Goal: Information Seeking & Learning: Compare options

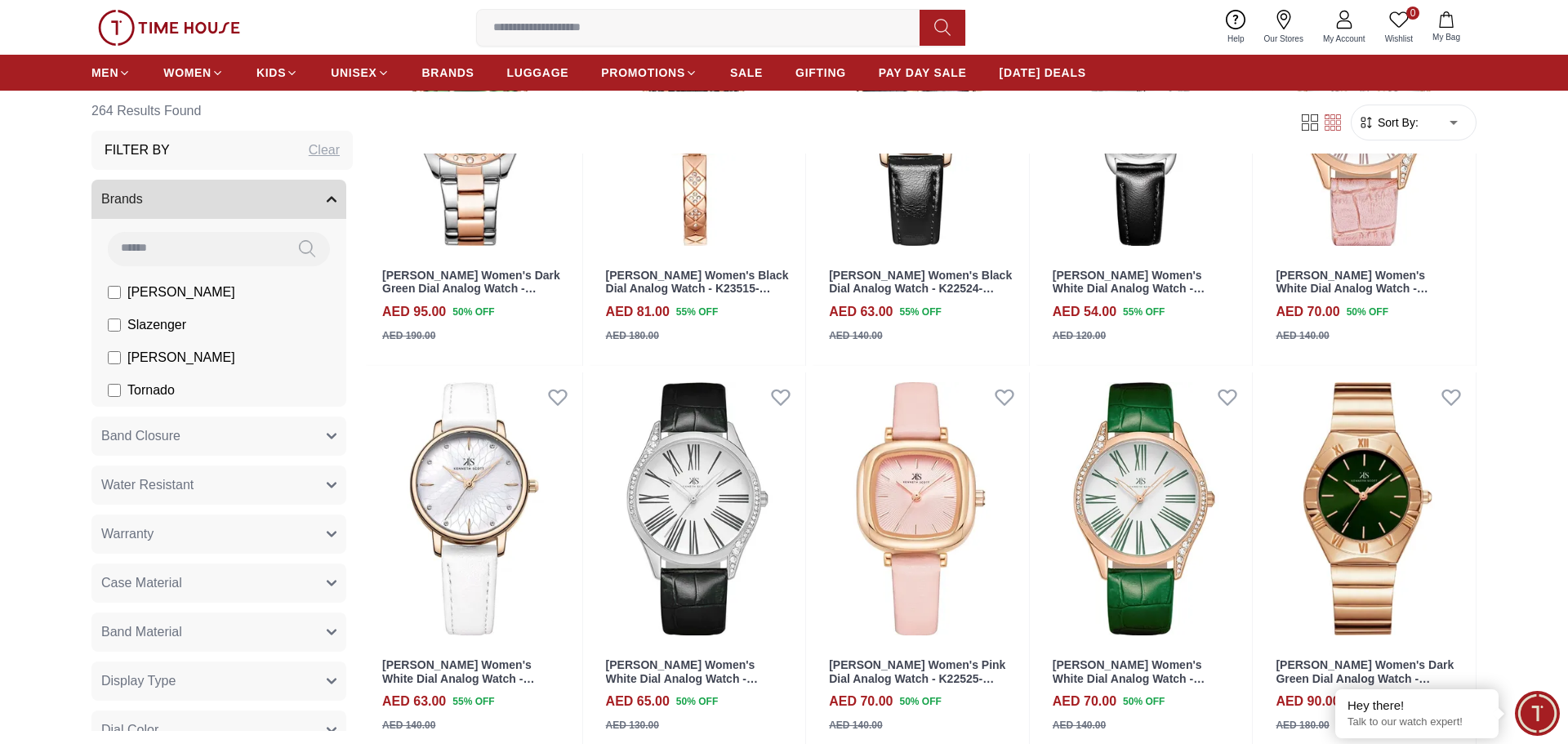
scroll to position [1176, 0]
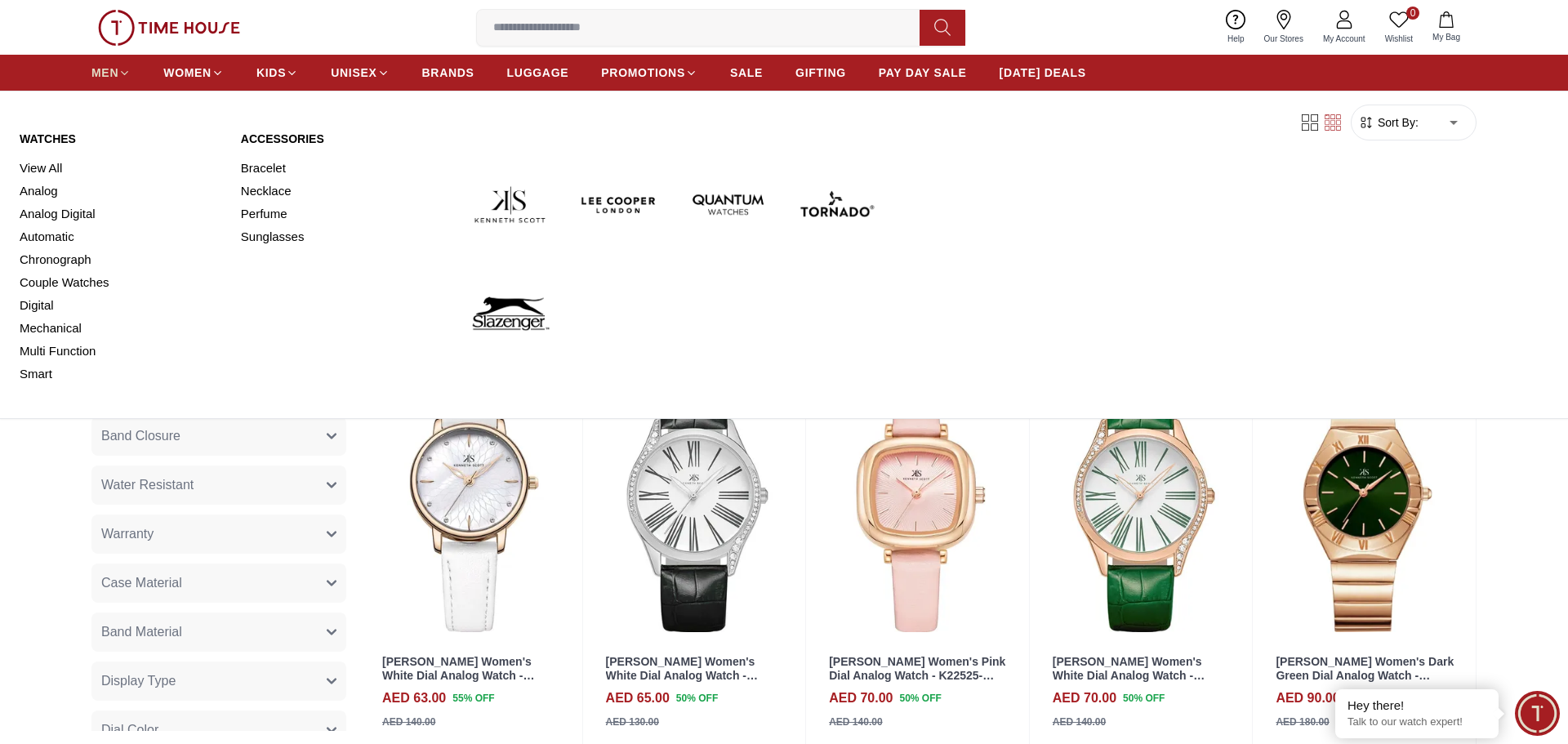
click at [115, 65] on span "MEN" at bounding box center [104, 72] width 27 height 16
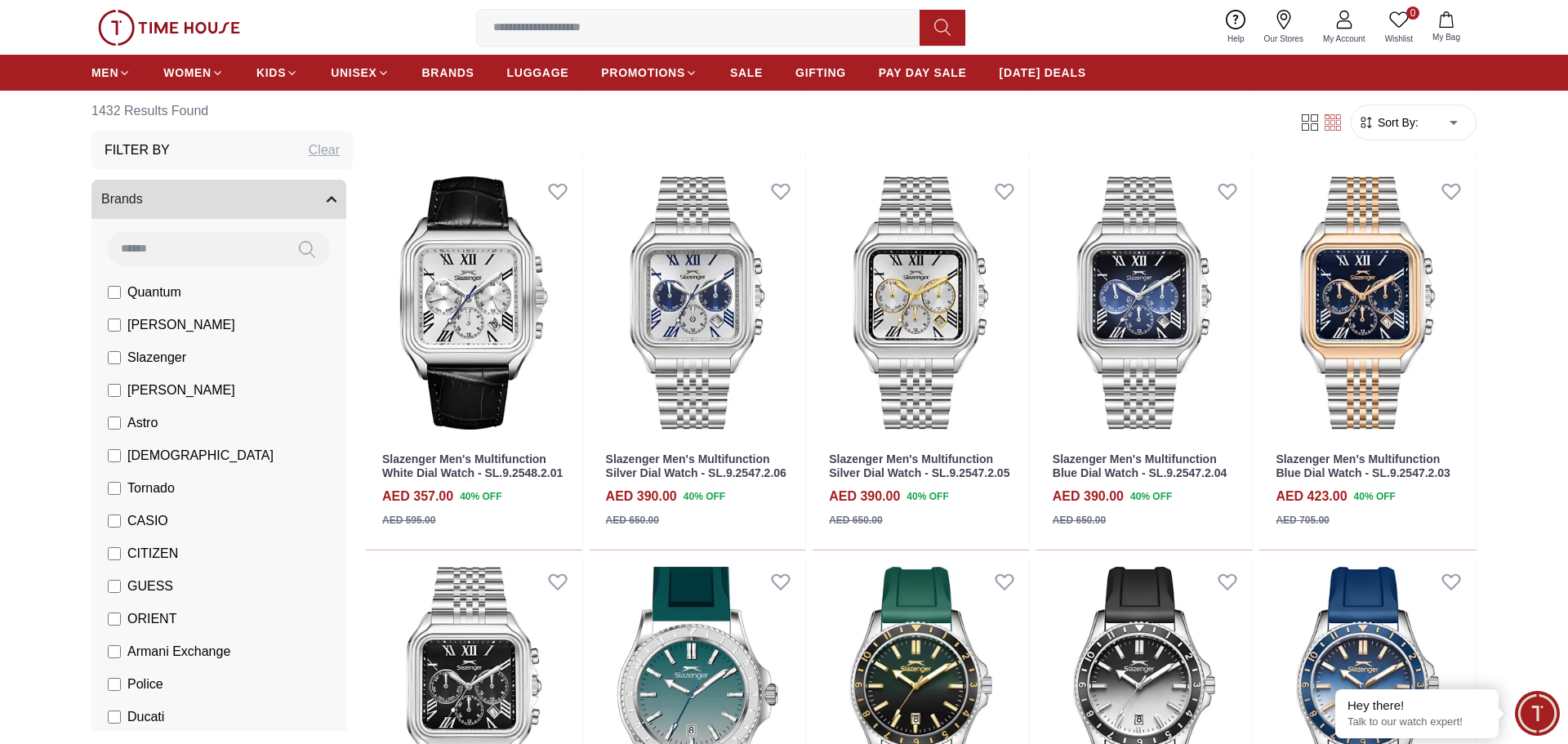
scroll to position [882, 0]
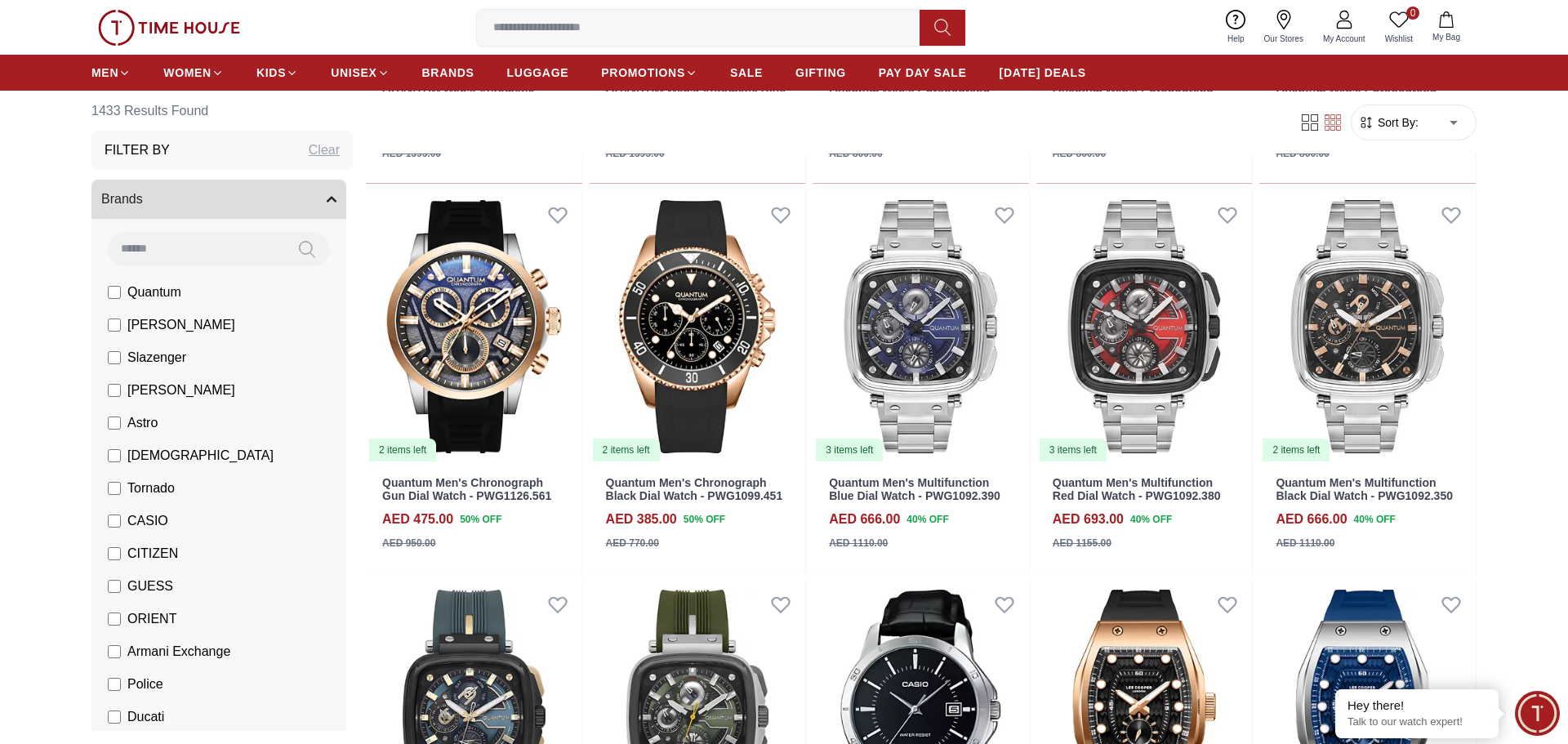
scroll to position [2417, 0]
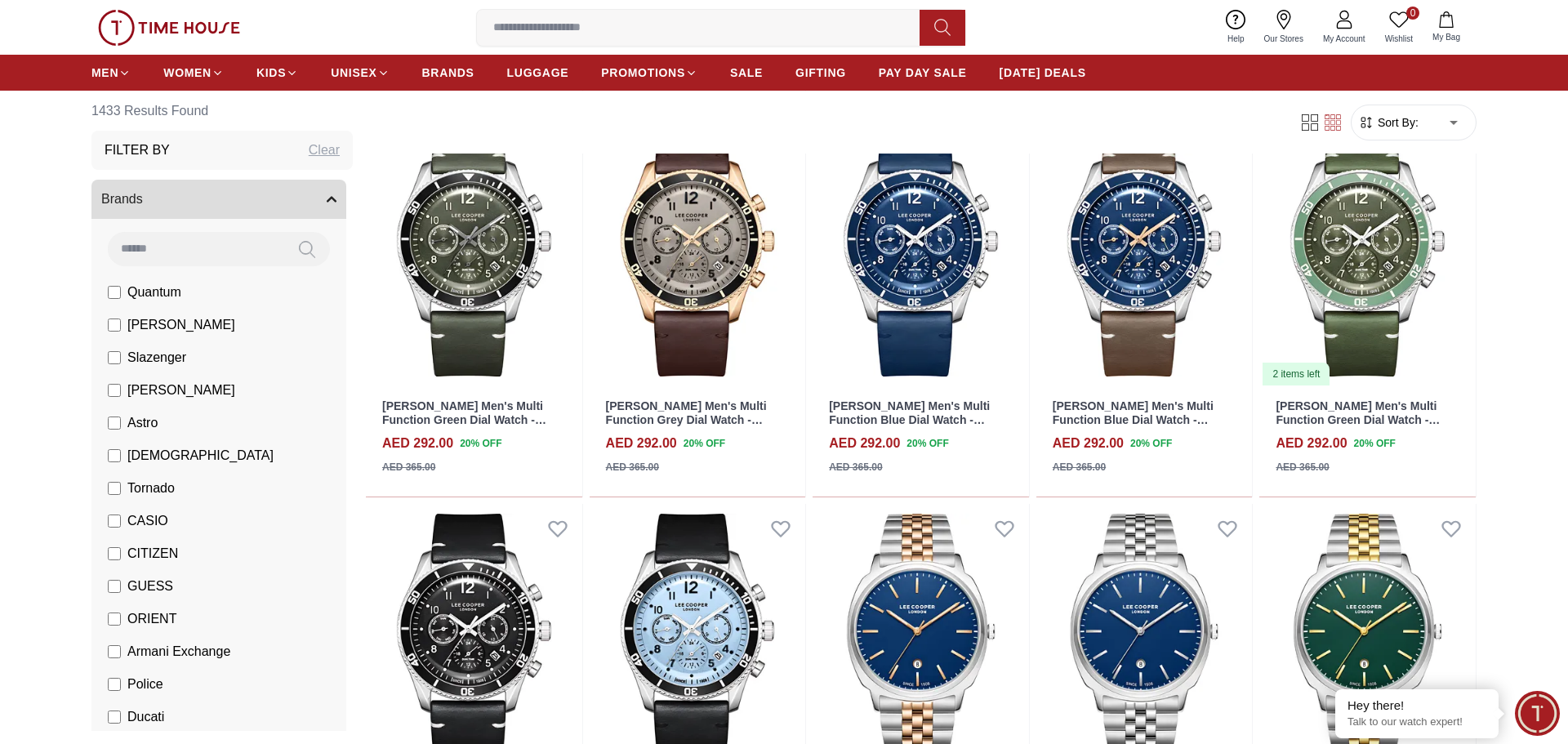
scroll to position [4016, 0]
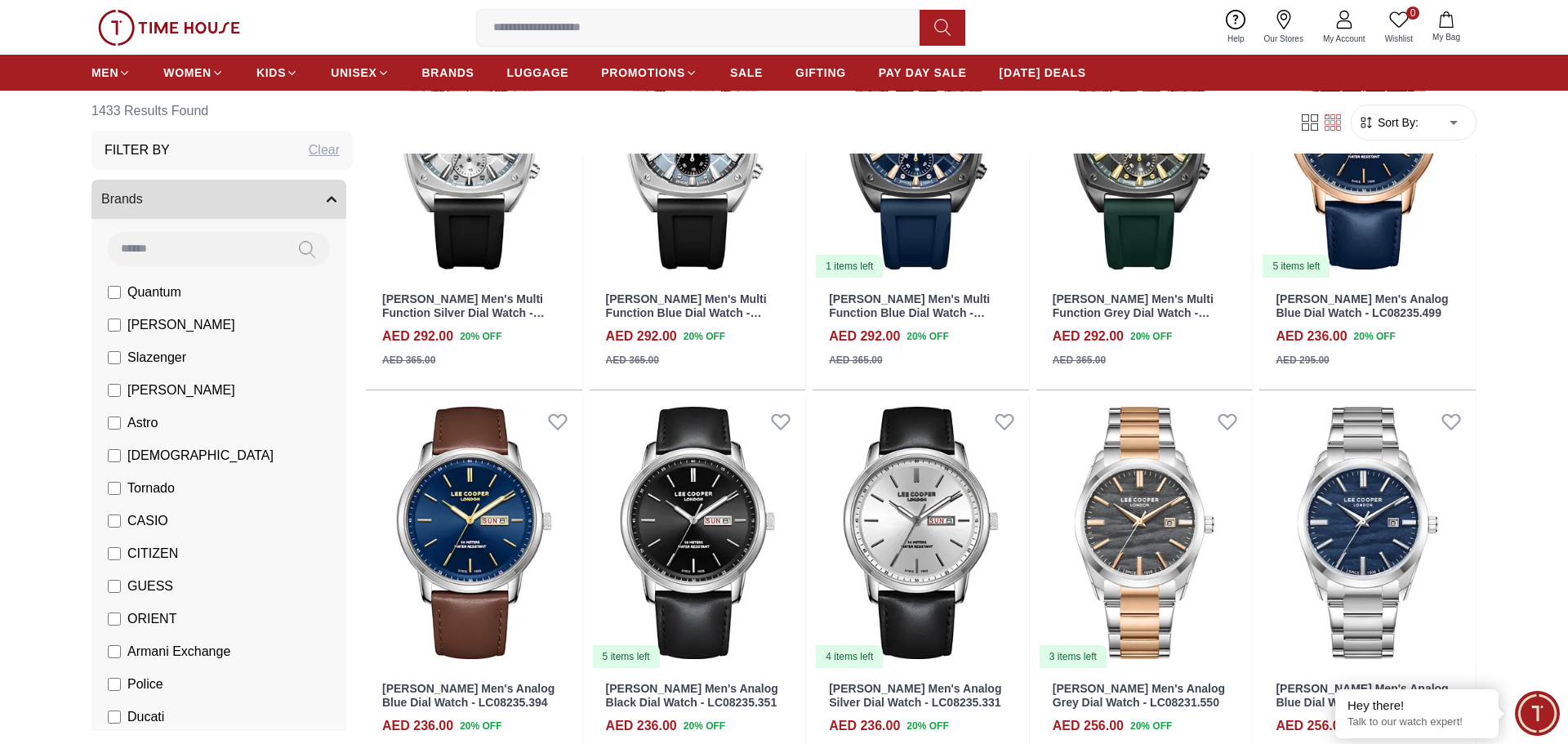
scroll to position [5764, 0]
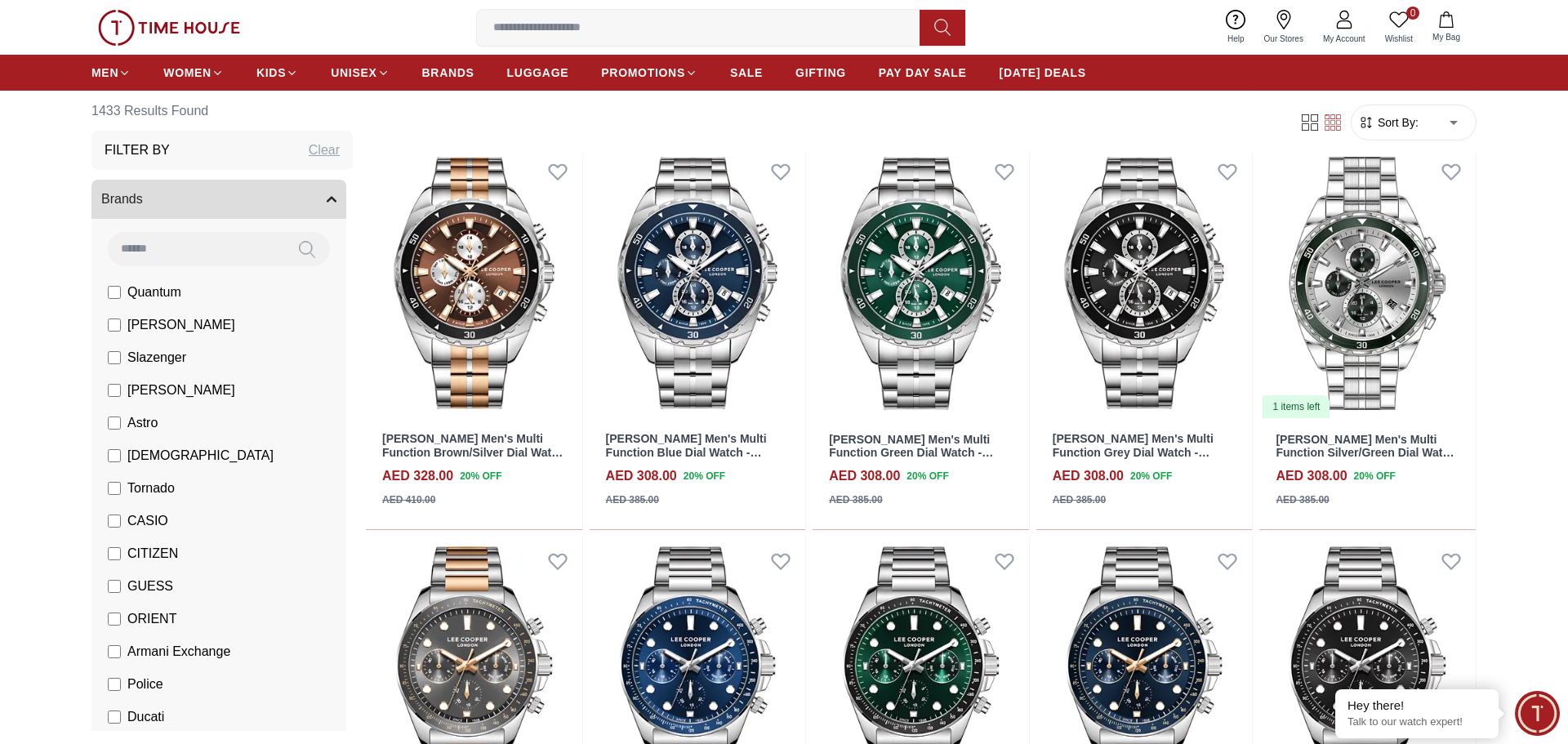
scroll to position [6759, 0]
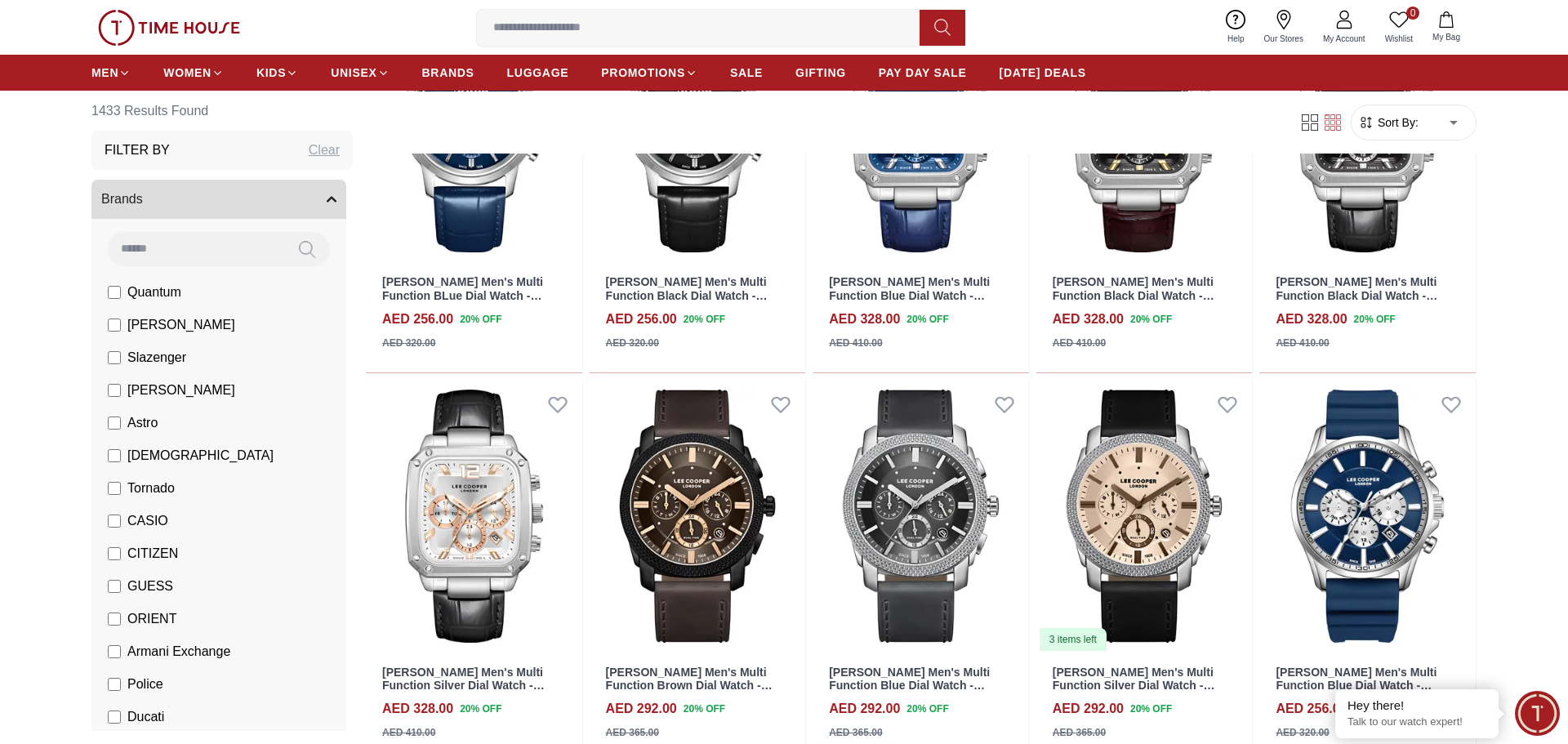
scroll to position [8850, 0]
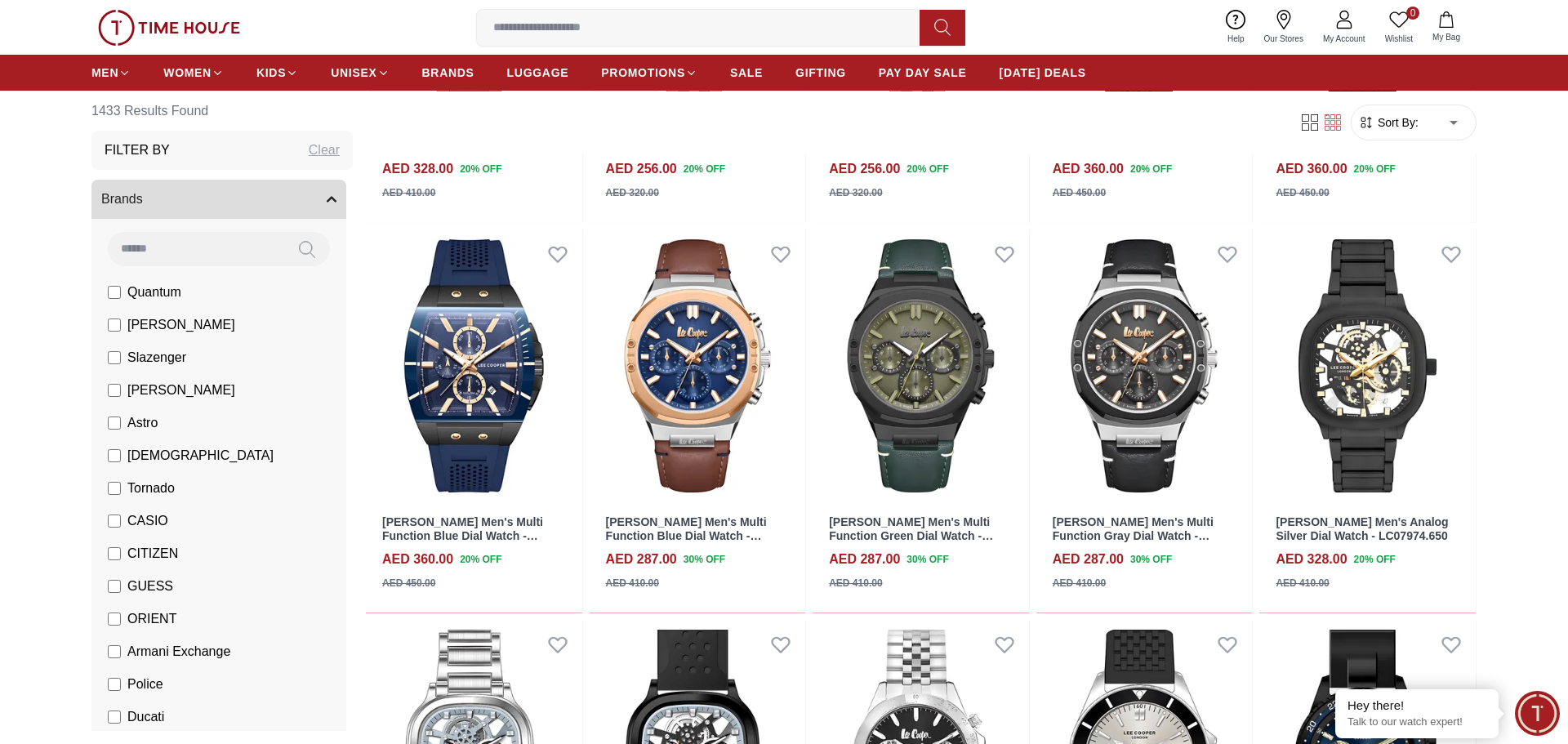
scroll to position [10222, 0]
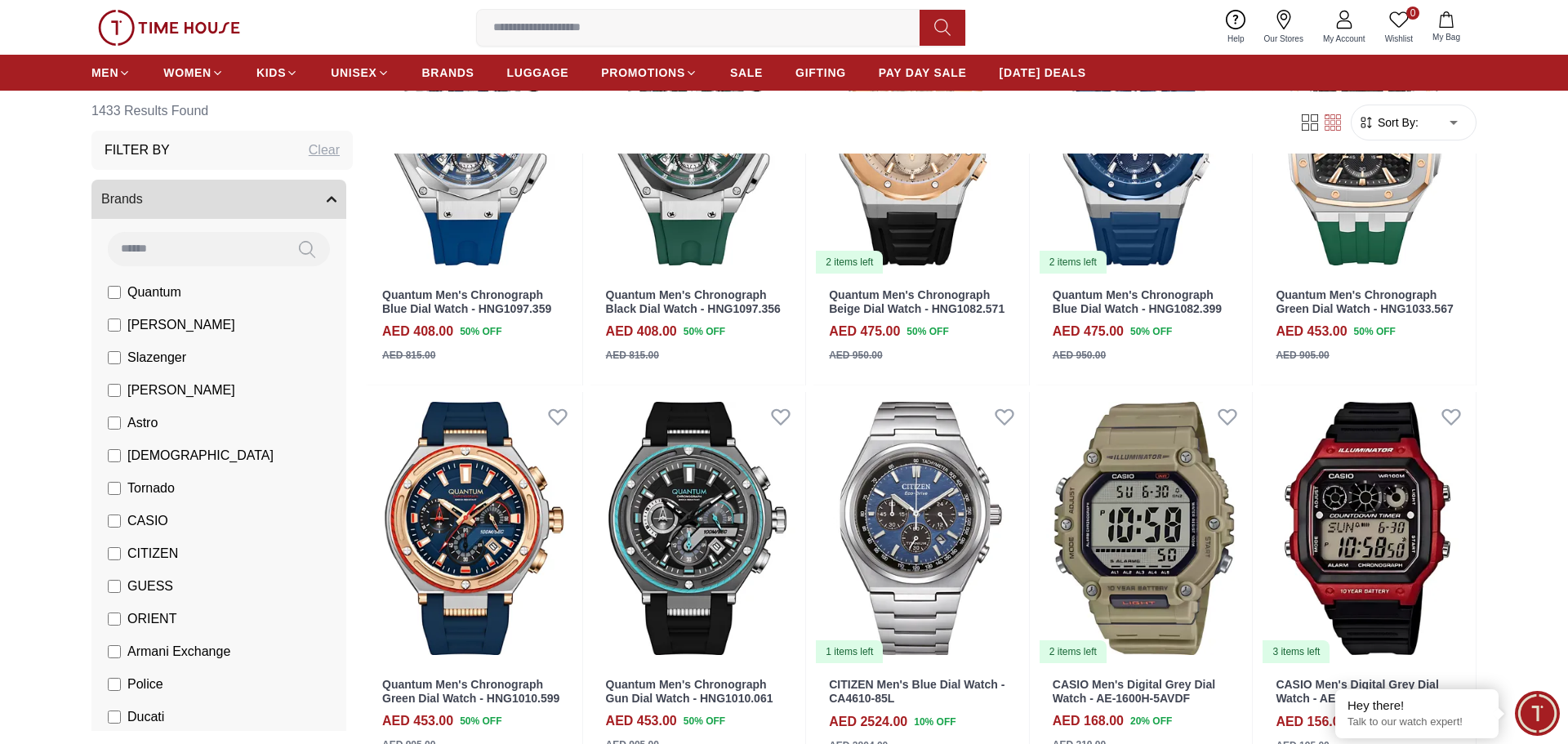
scroll to position [11980, 0]
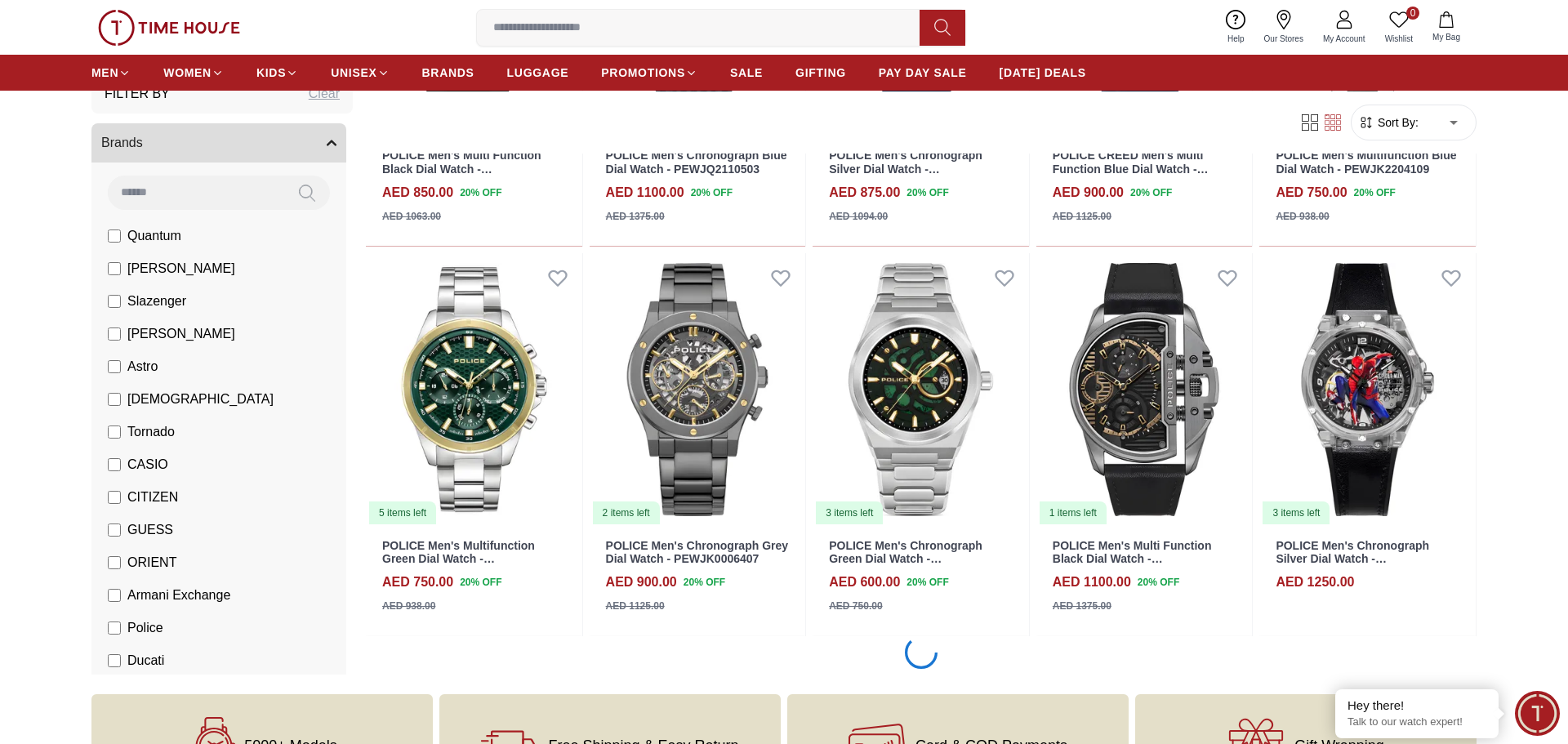
scroll to position [13650, 0]
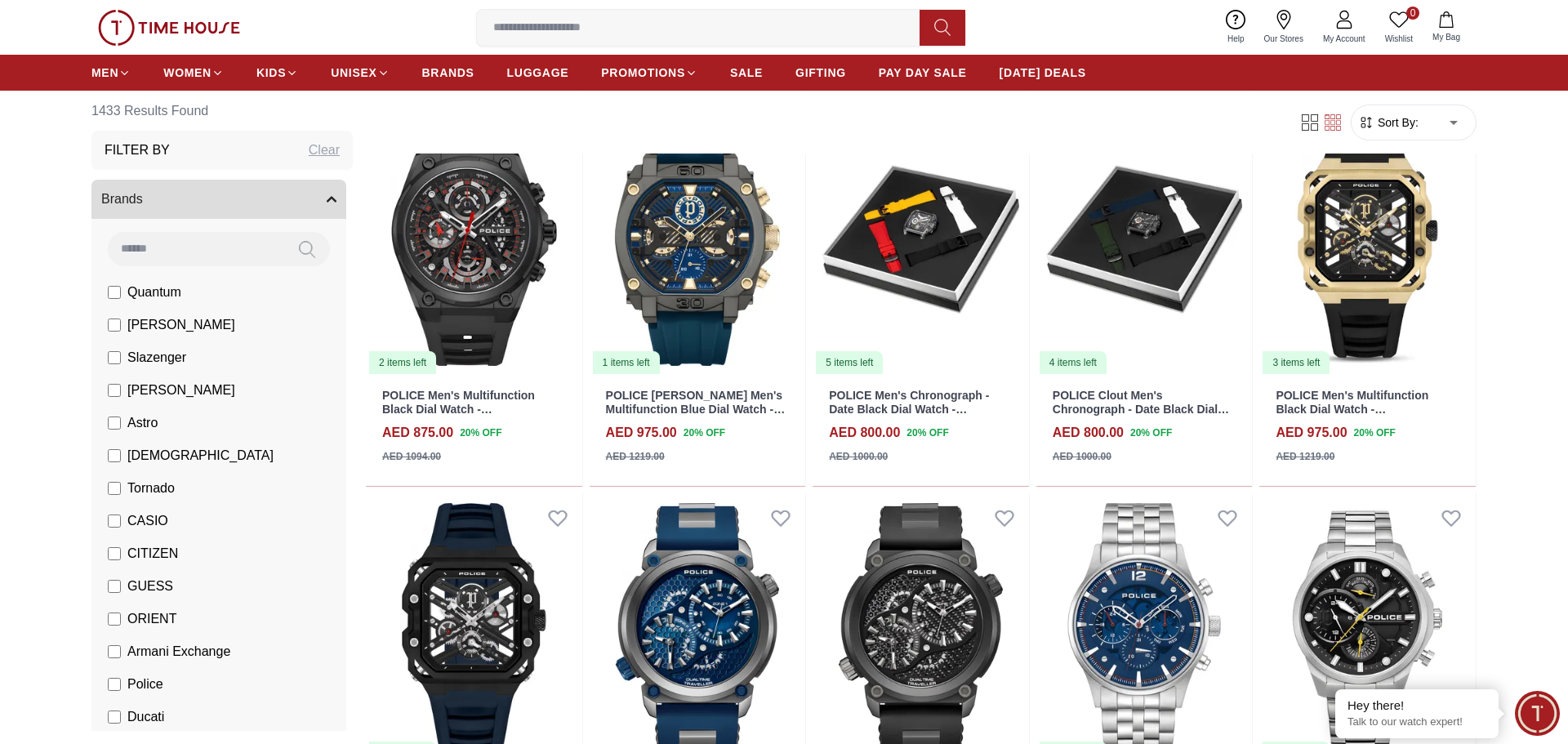
scroll to position [14597, 0]
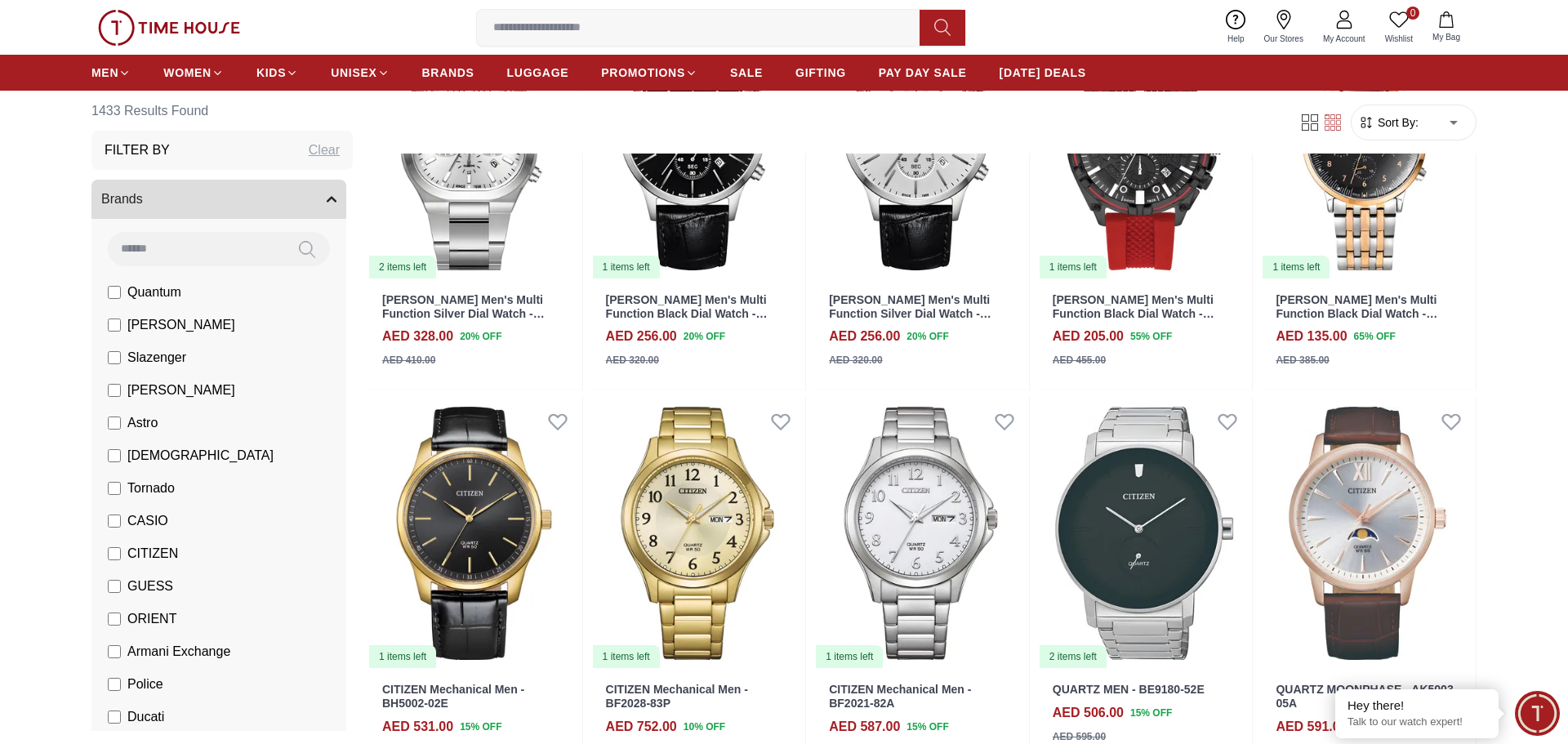
scroll to position [16662, 0]
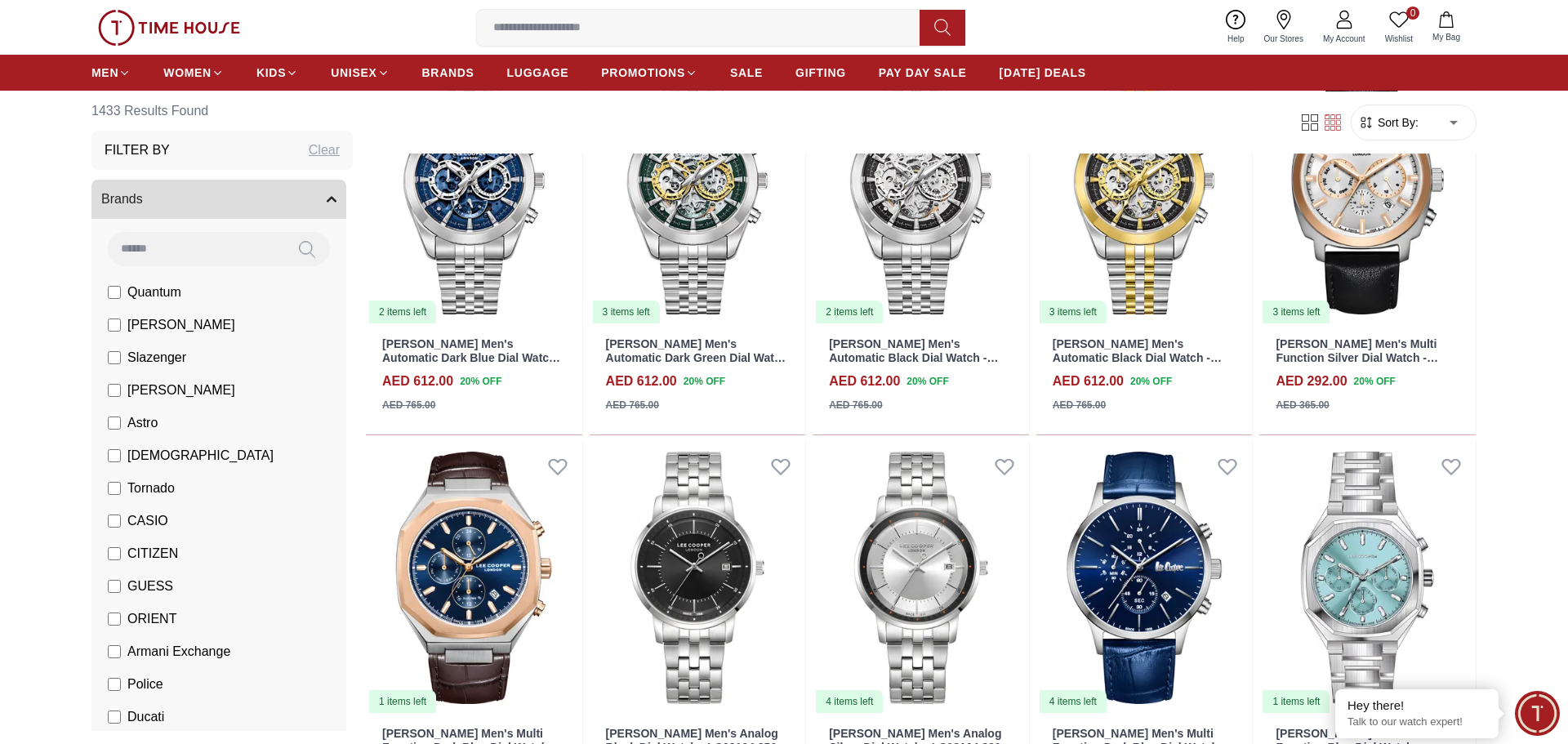
scroll to position [19770, 0]
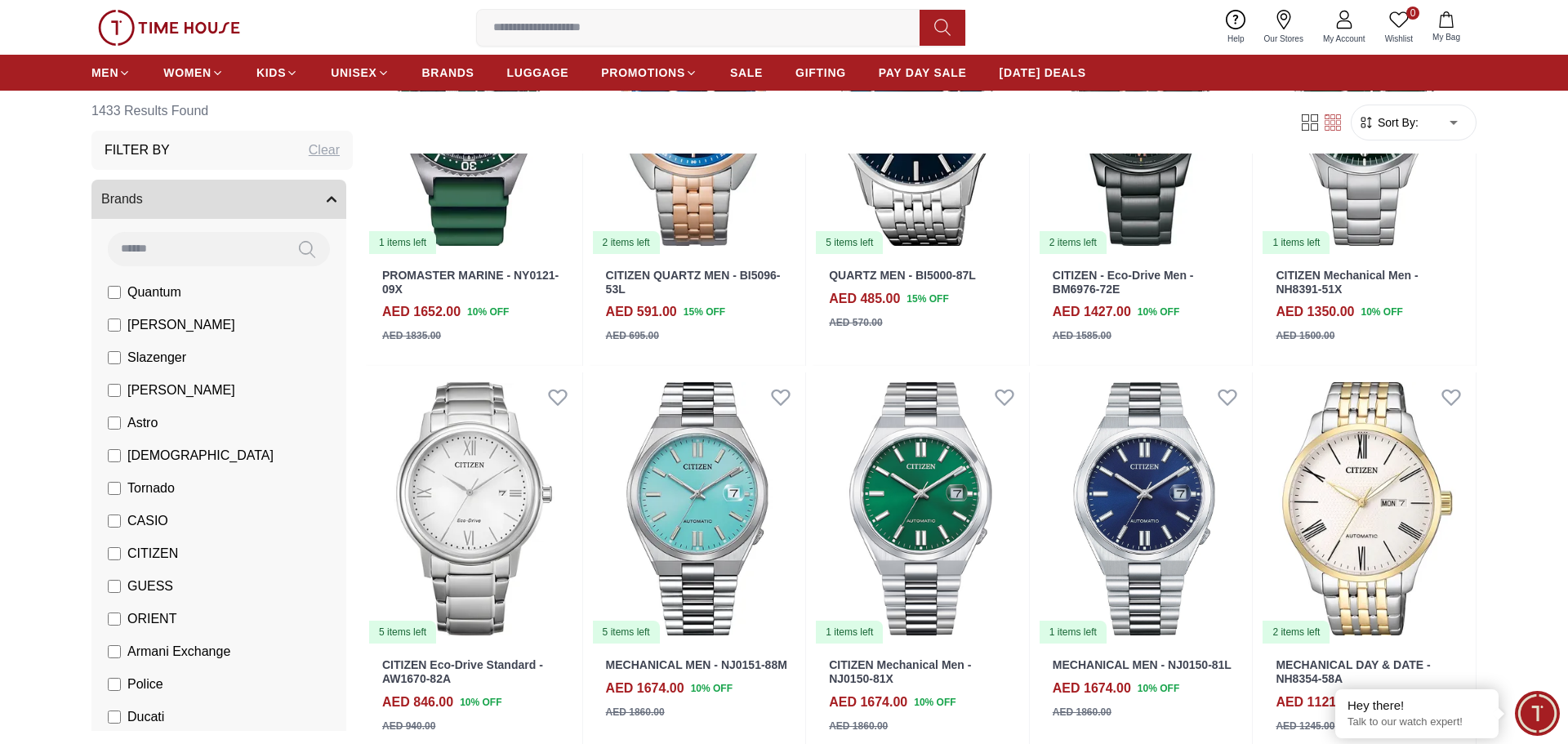
scroll to position [21324, 0]
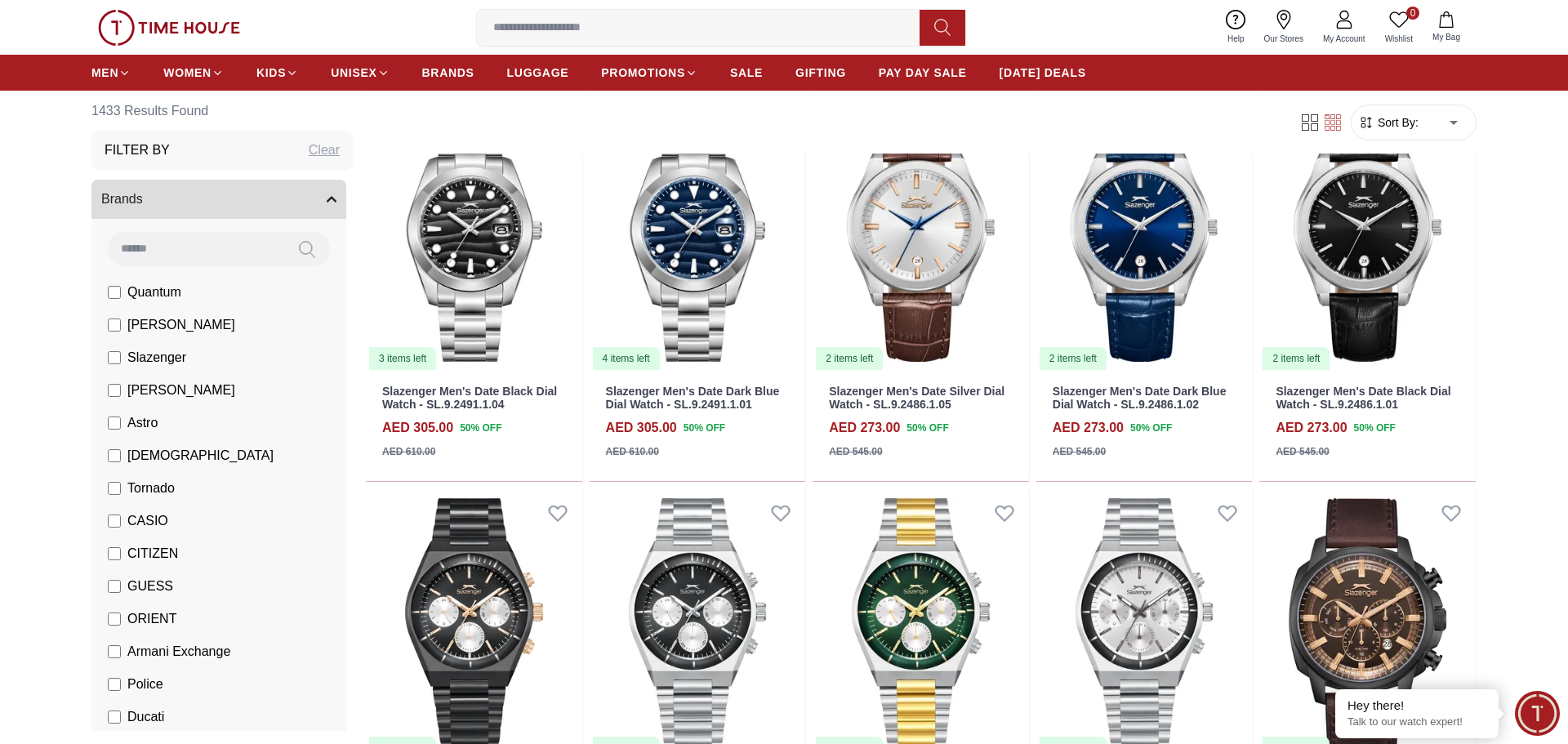
scroll to position [22856, 0]
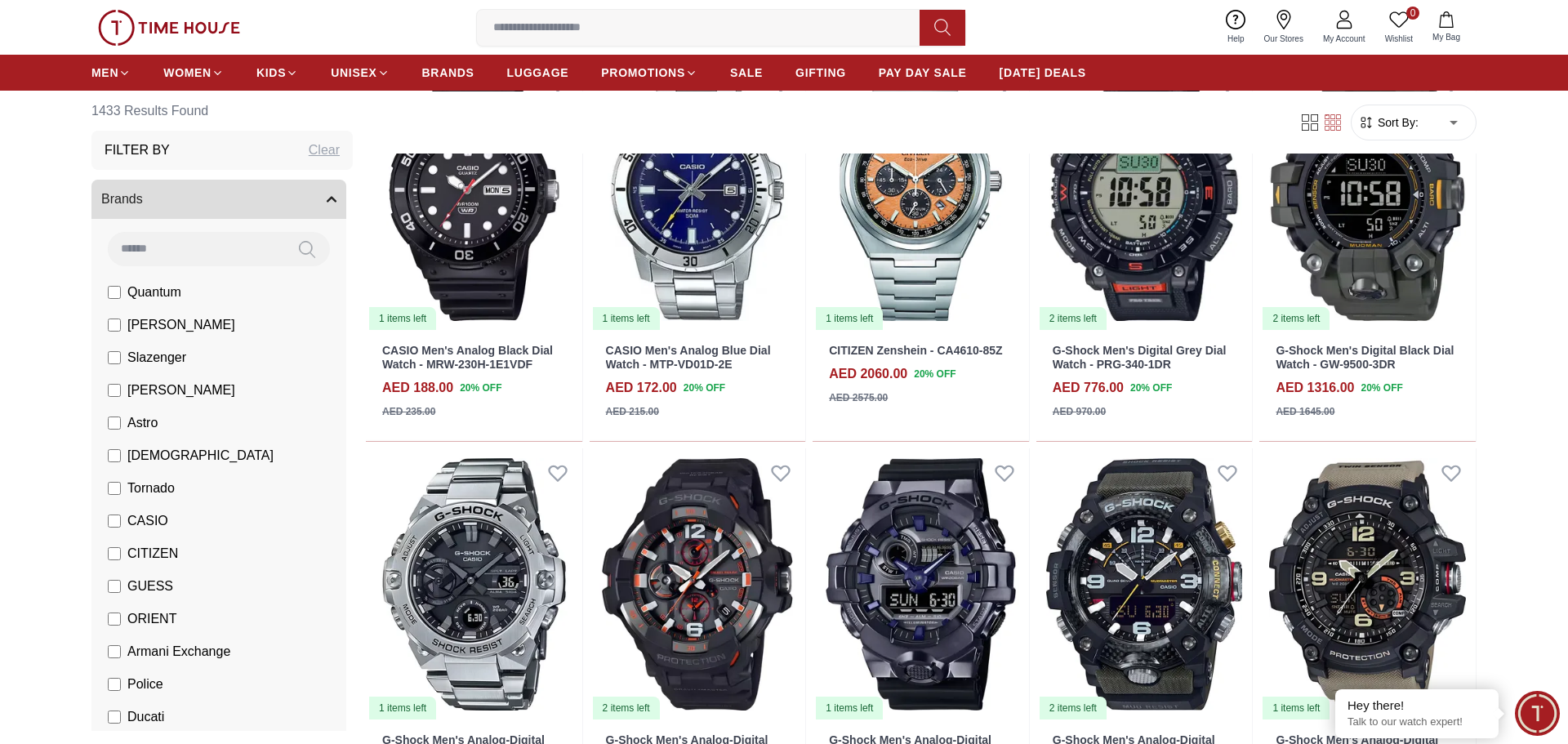
scroll to position [24439, 0]
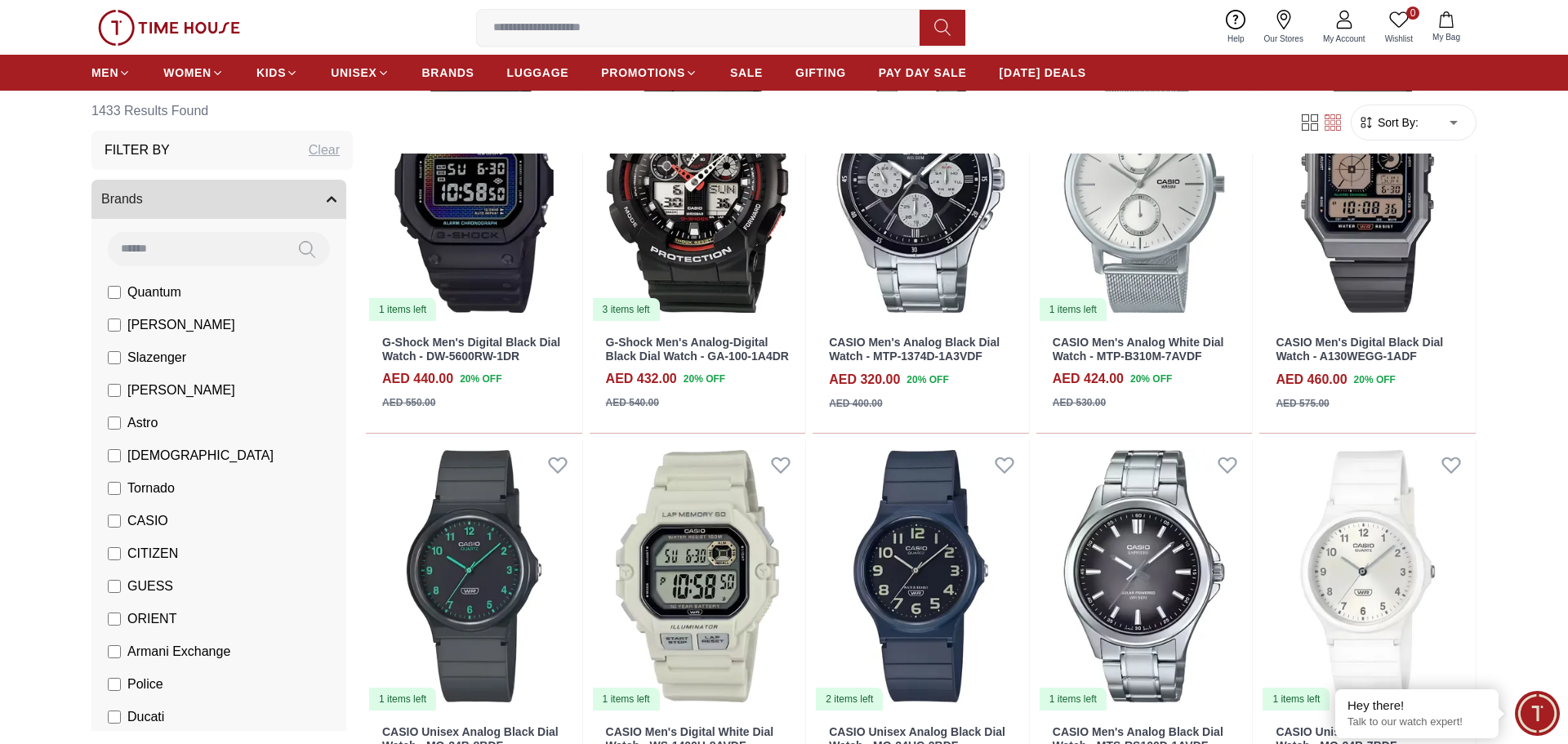
scroll to position [25966, 0]
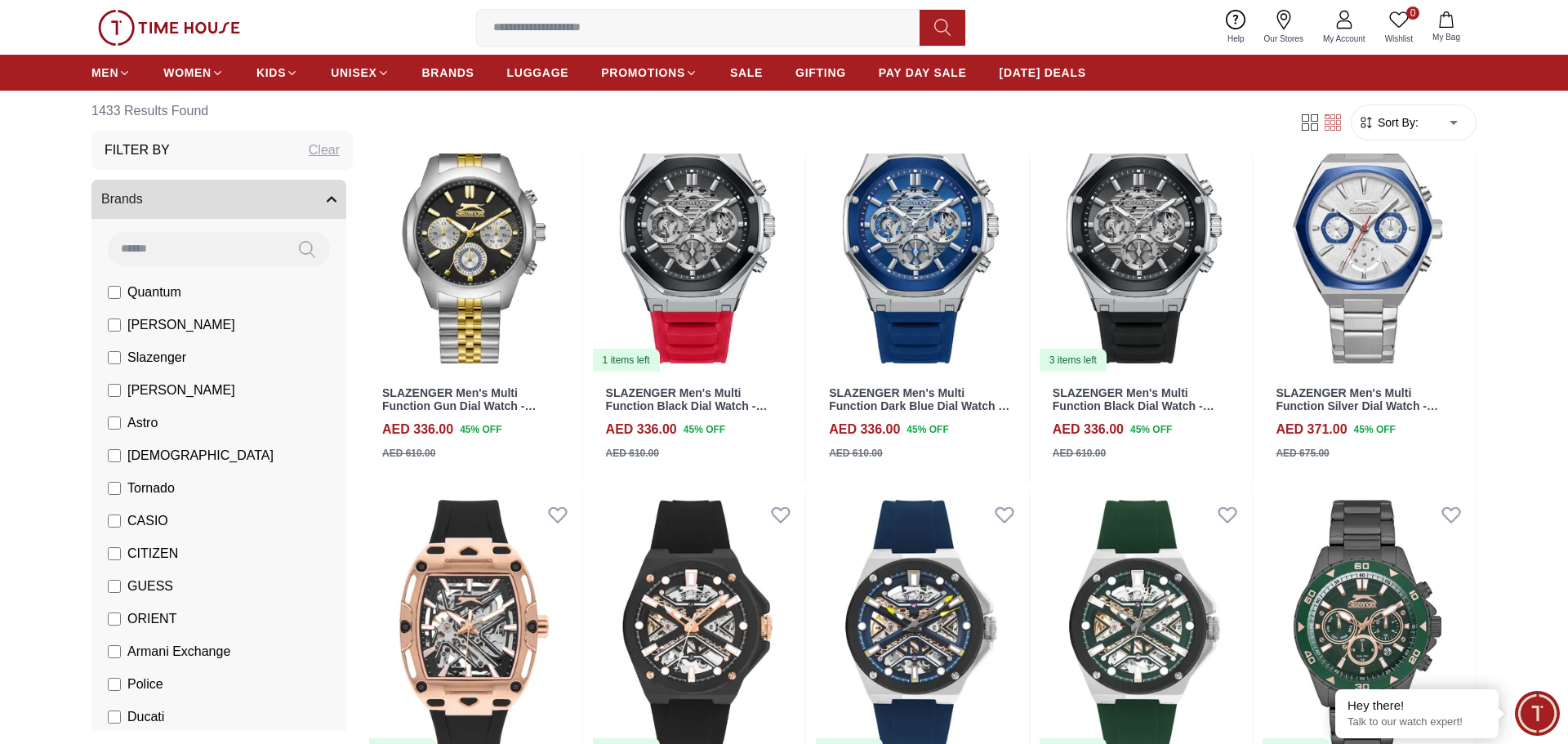
scroll to position [27525, 0]
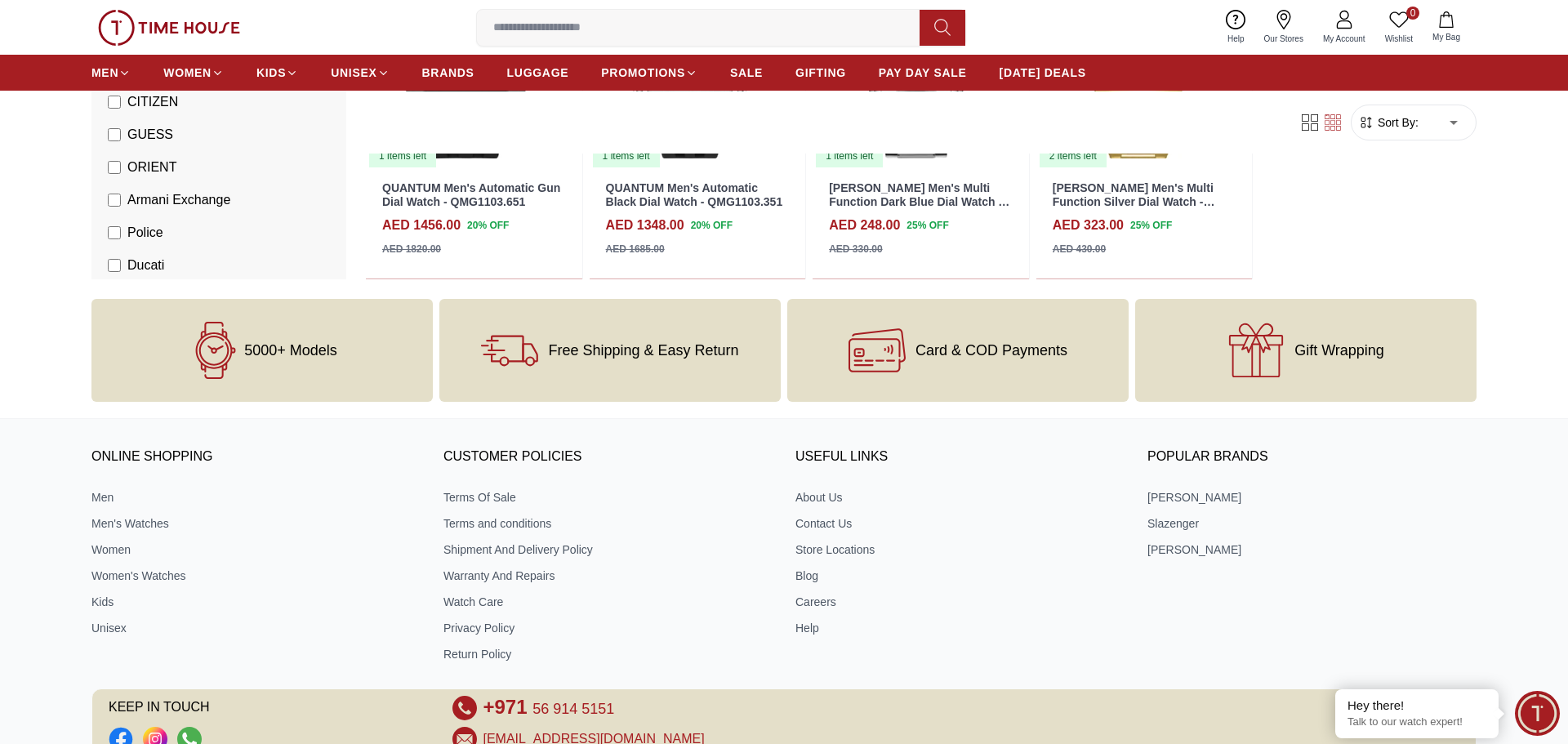
scroll to position [29586, 0]
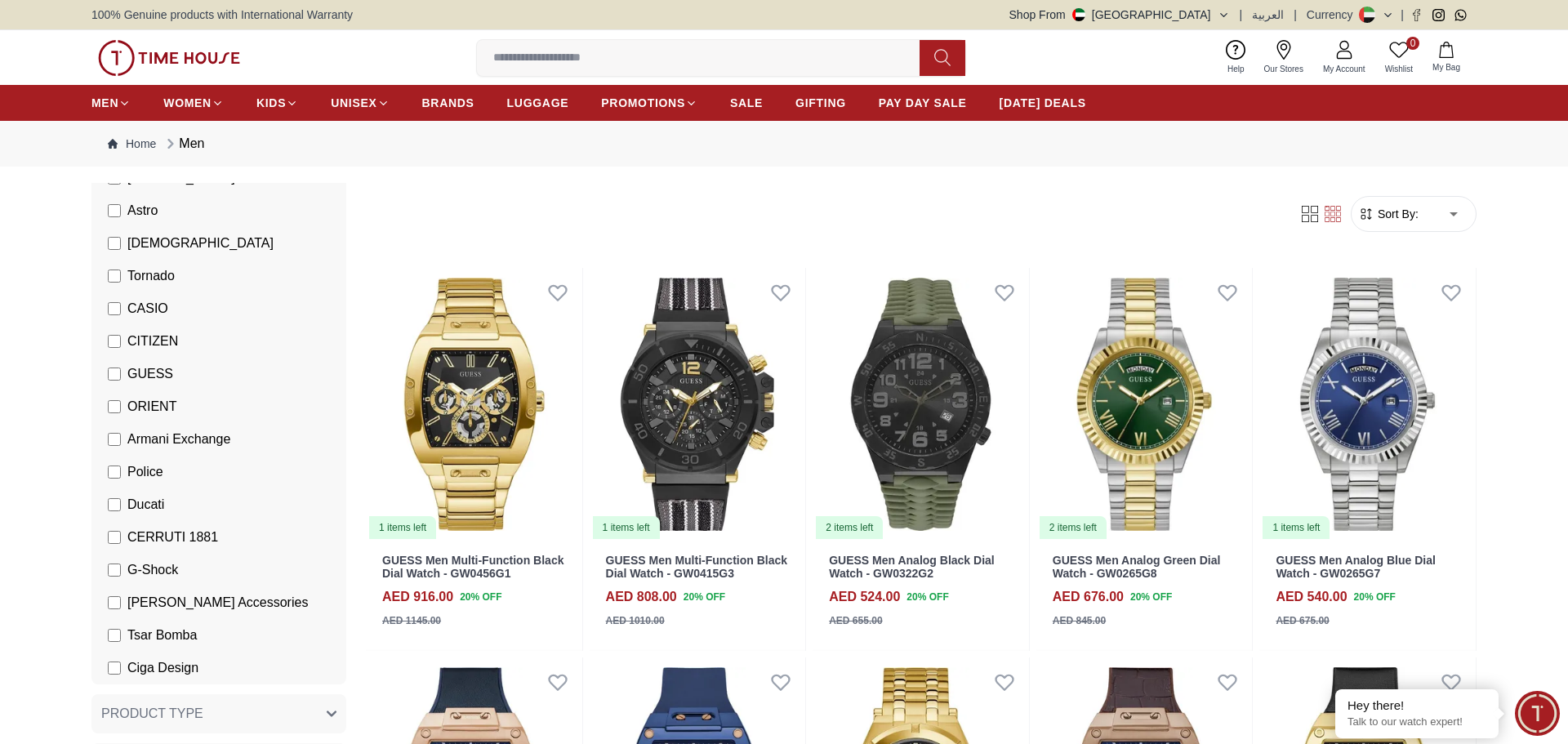
scroll to position [326, 0]
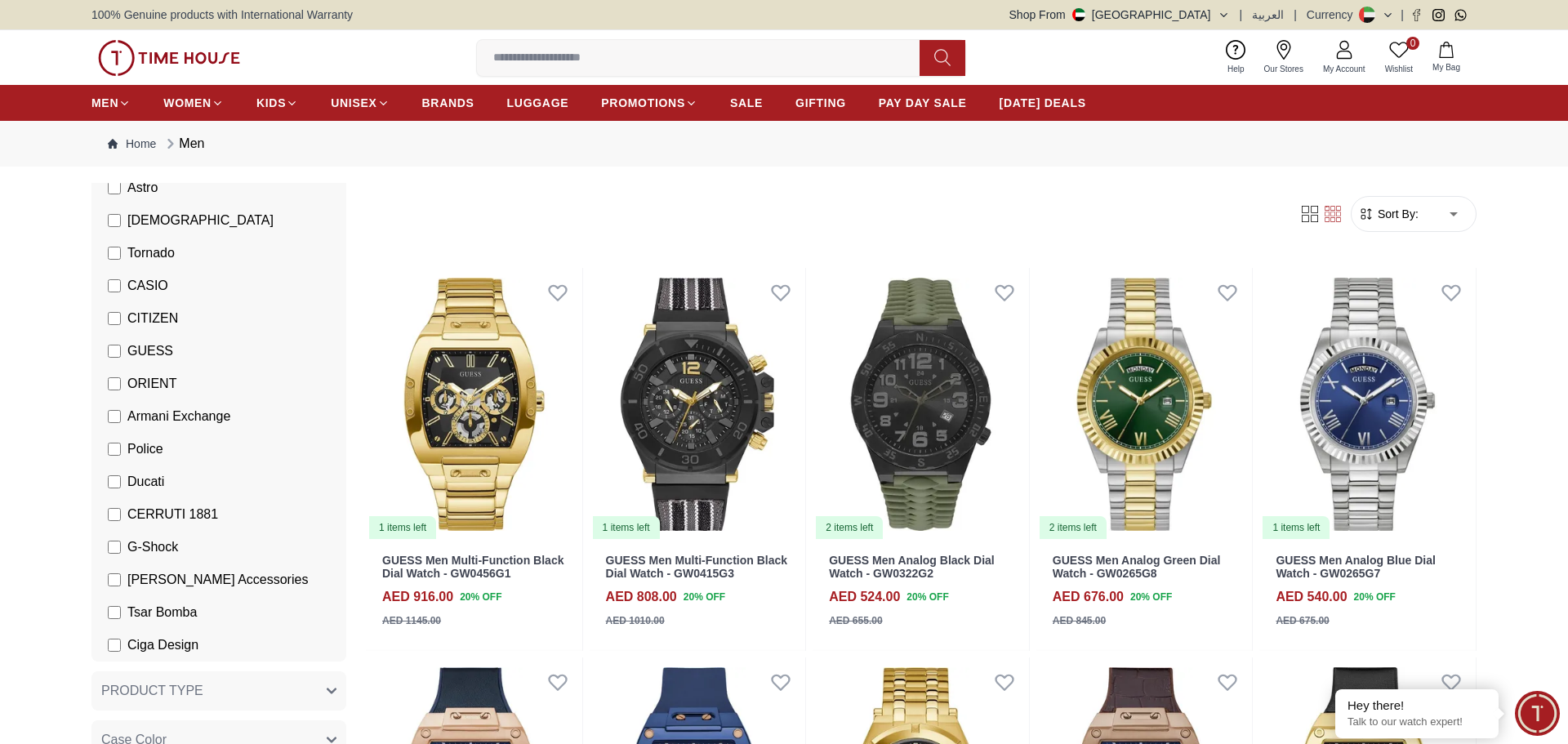
click at [413, 234] on div "Filter Sort By: ​ ****** ​" at bounding box center [921, 214] width 1111 height 62
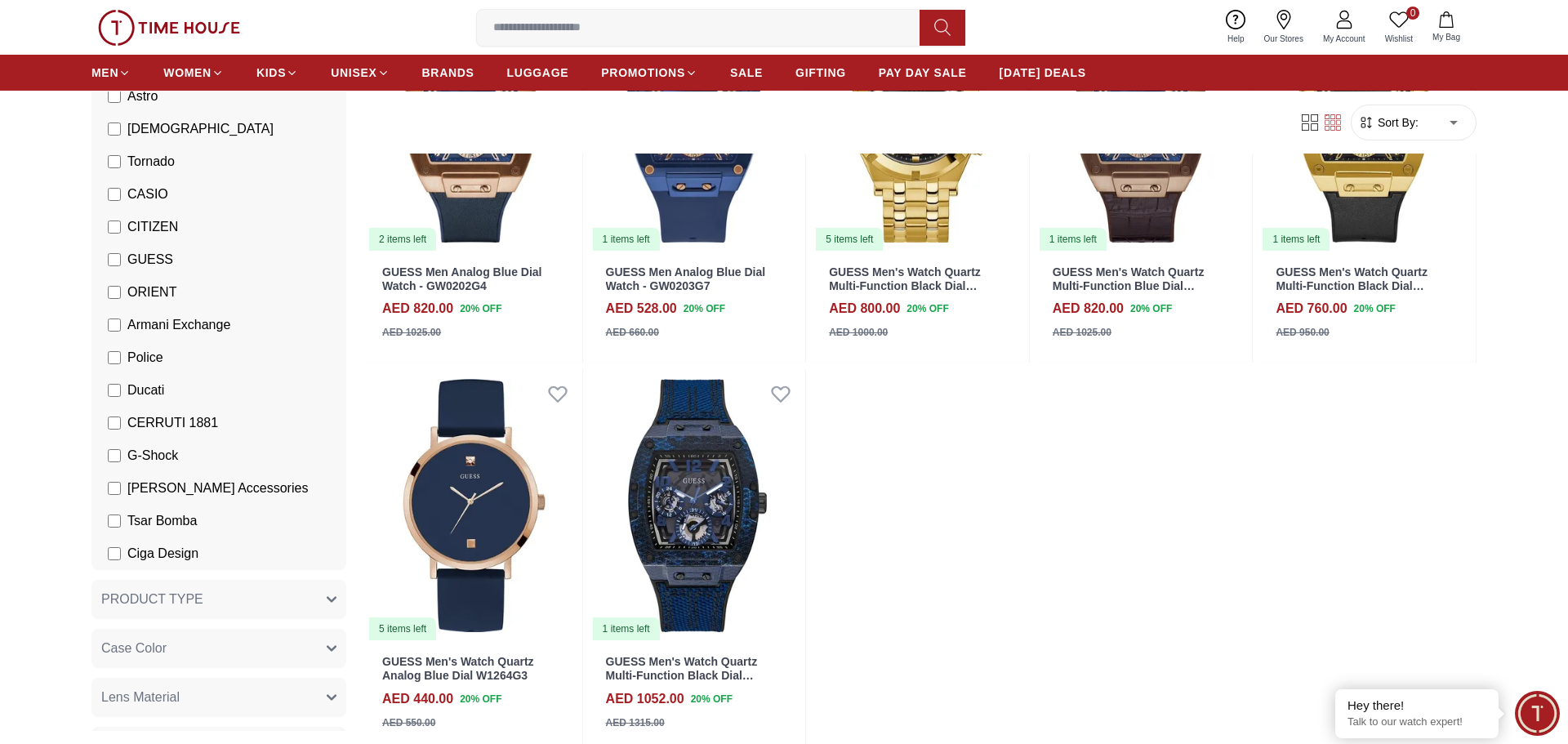
scroll to position [686, 0]
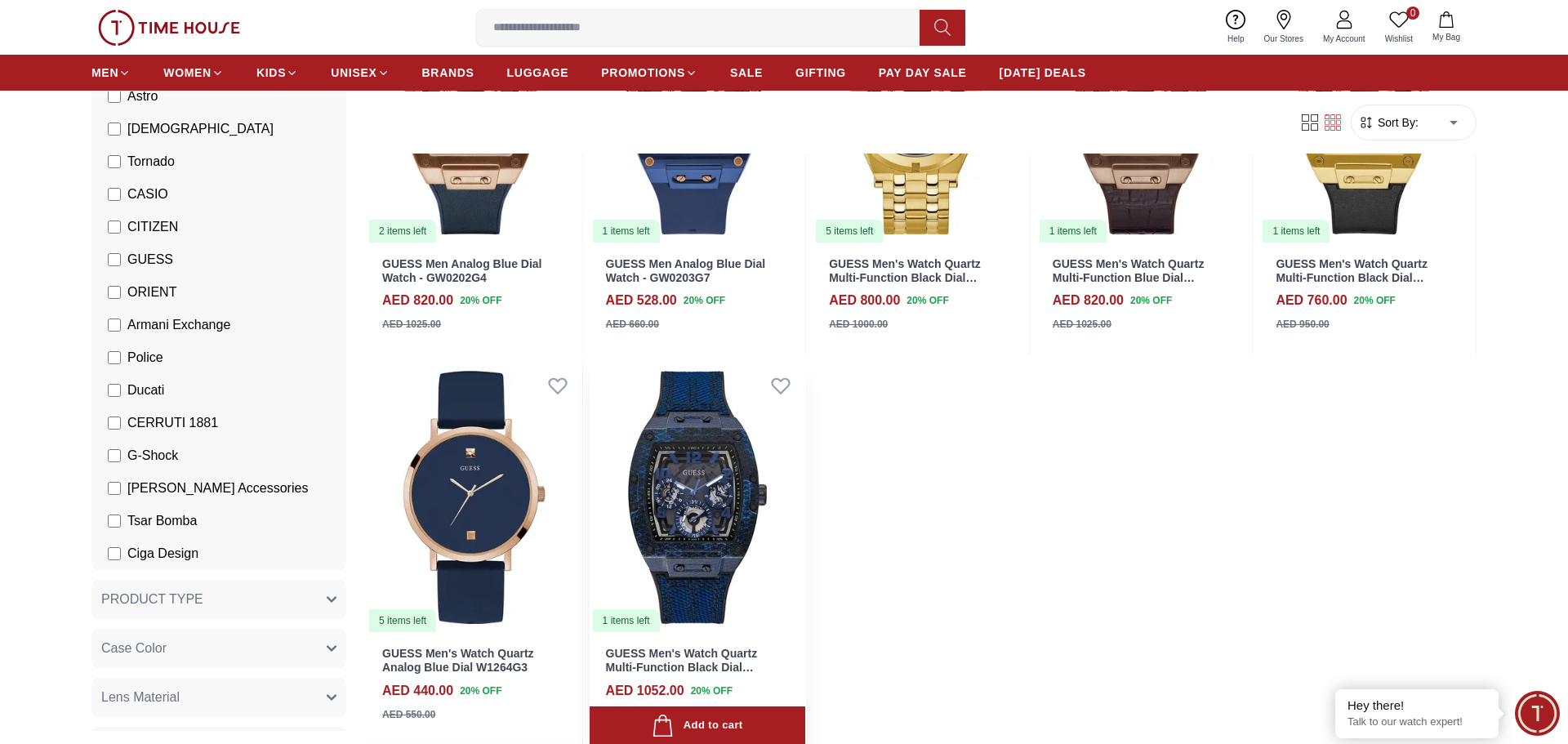
click at [722, 441] on img at bounding box center [697, 497] width 217 height 272
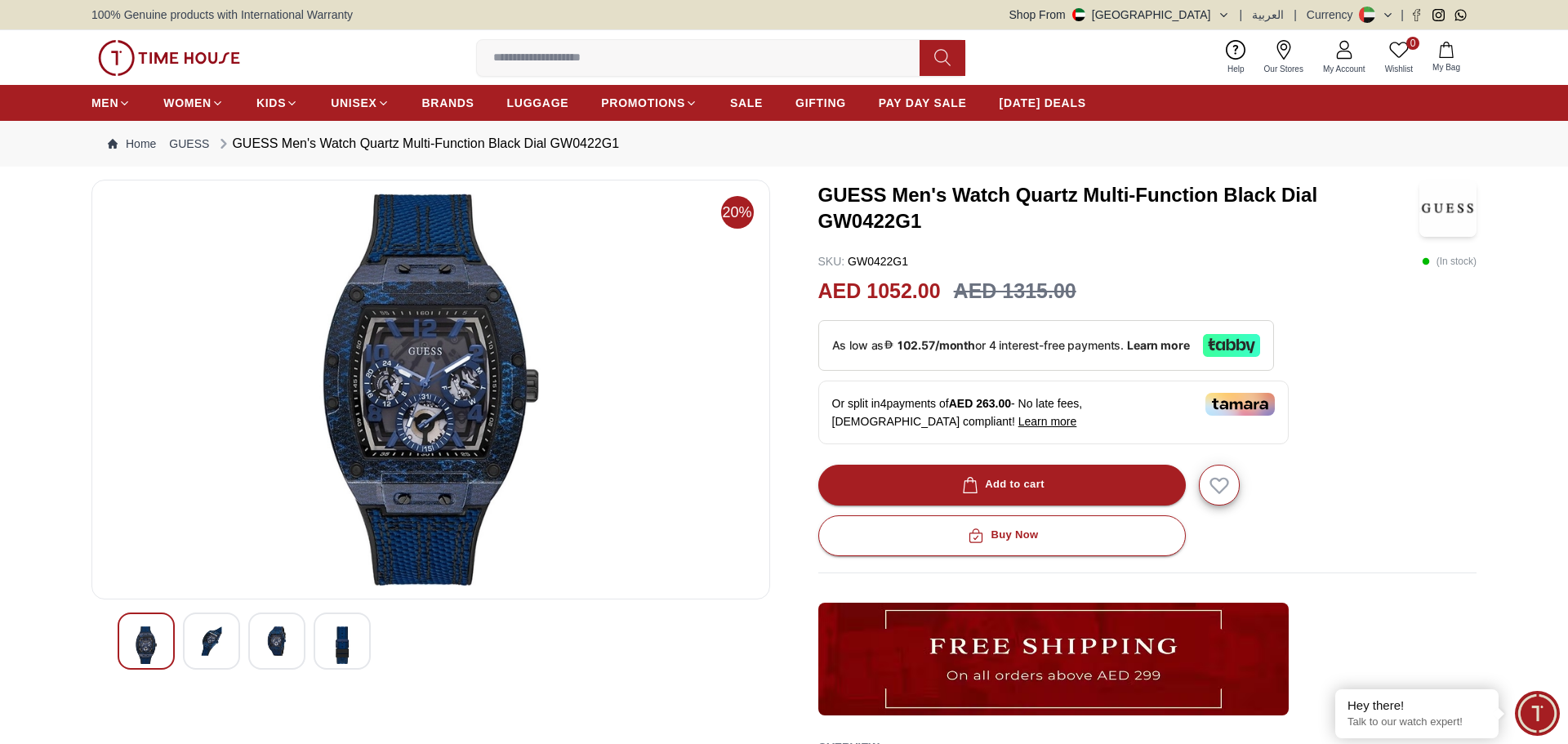
click at [249, 646] on div at bounding box center [277, 640] width 57 height 57
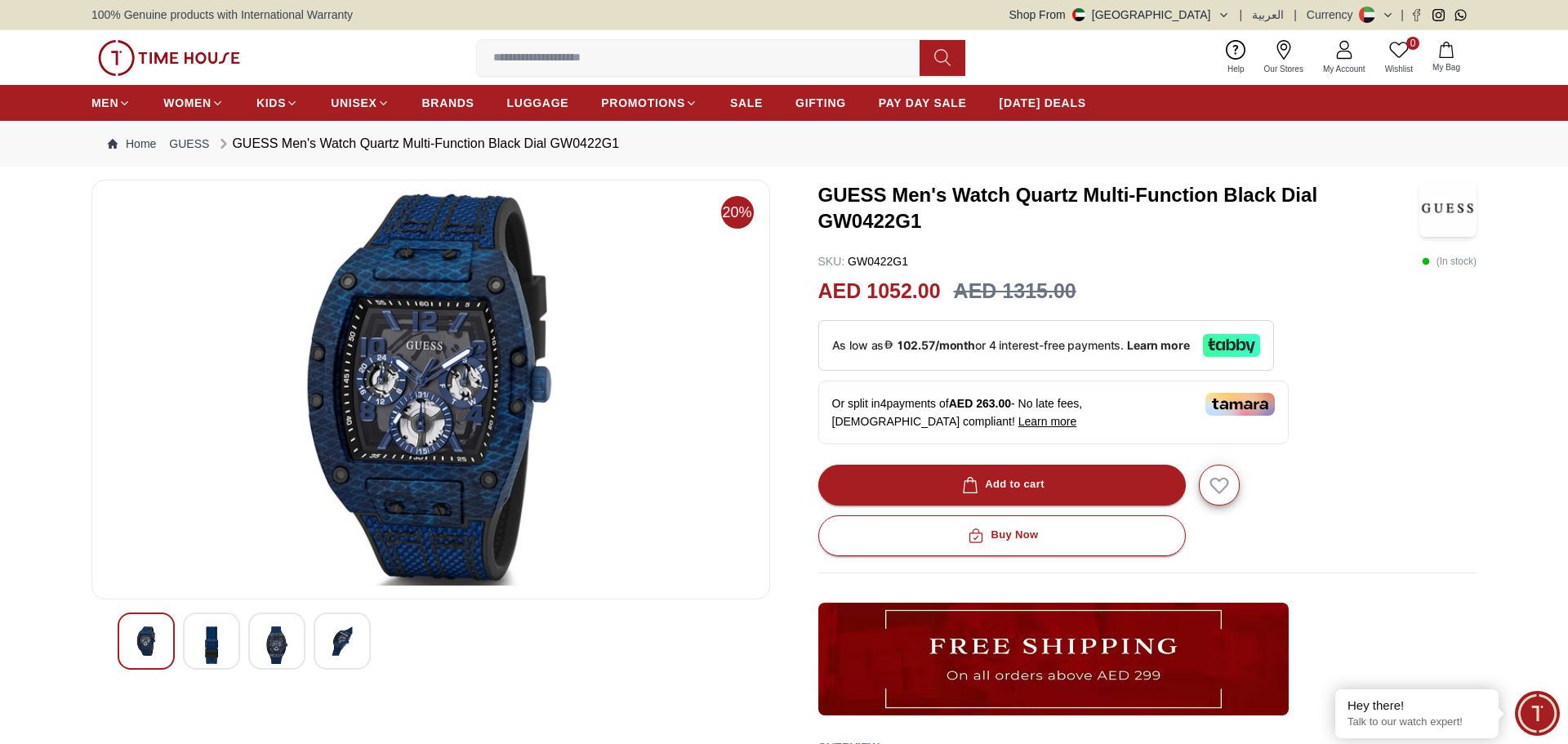
click at [239, 642] on div at bounding box center [212, 640] width 57 height 57
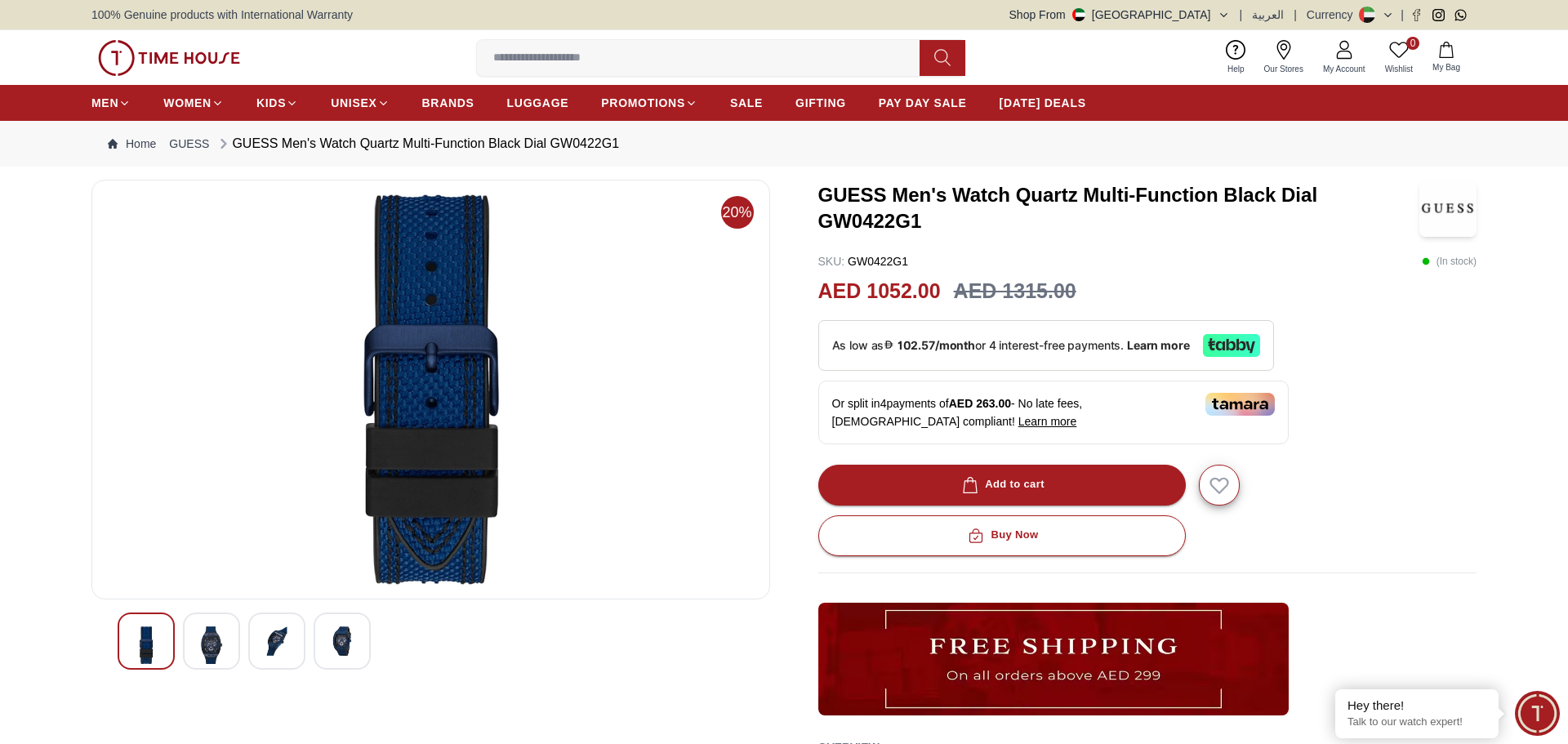
click at [290, 647] on img at bounding box center [277, 640] width 29 height 29
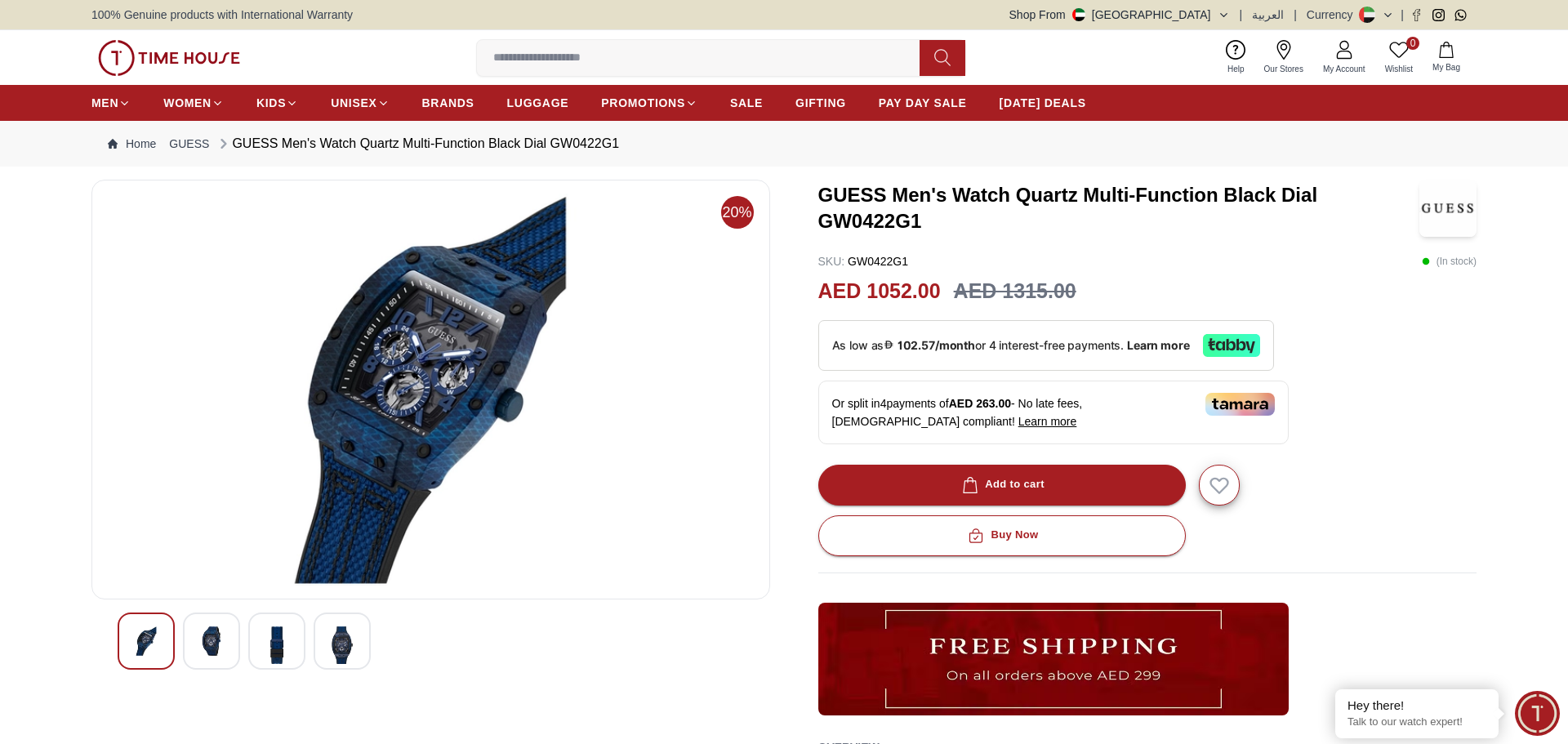
click at [323, 648] on div at bounding box center [342, 640] width 57 height 57
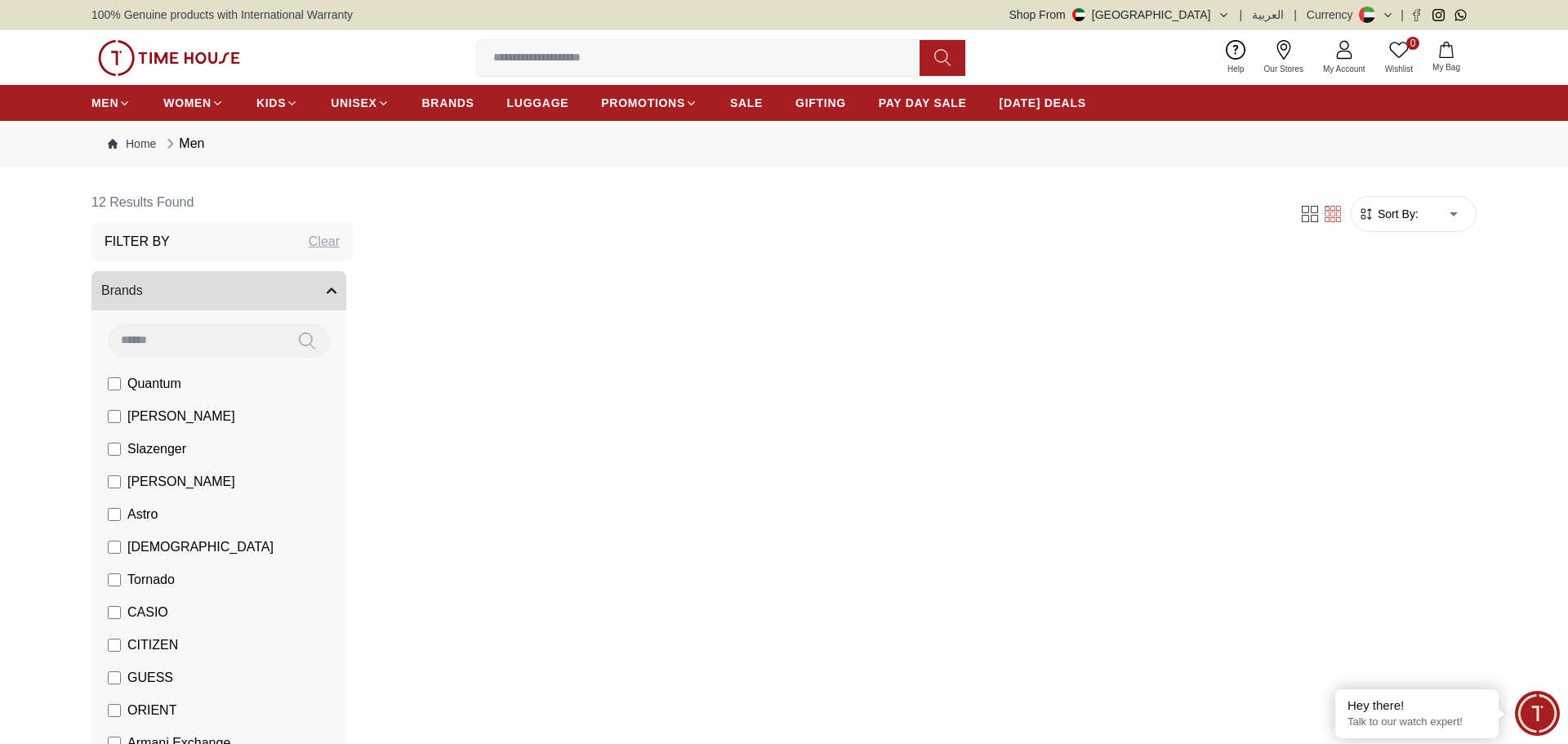
scroll to position [686, 0]
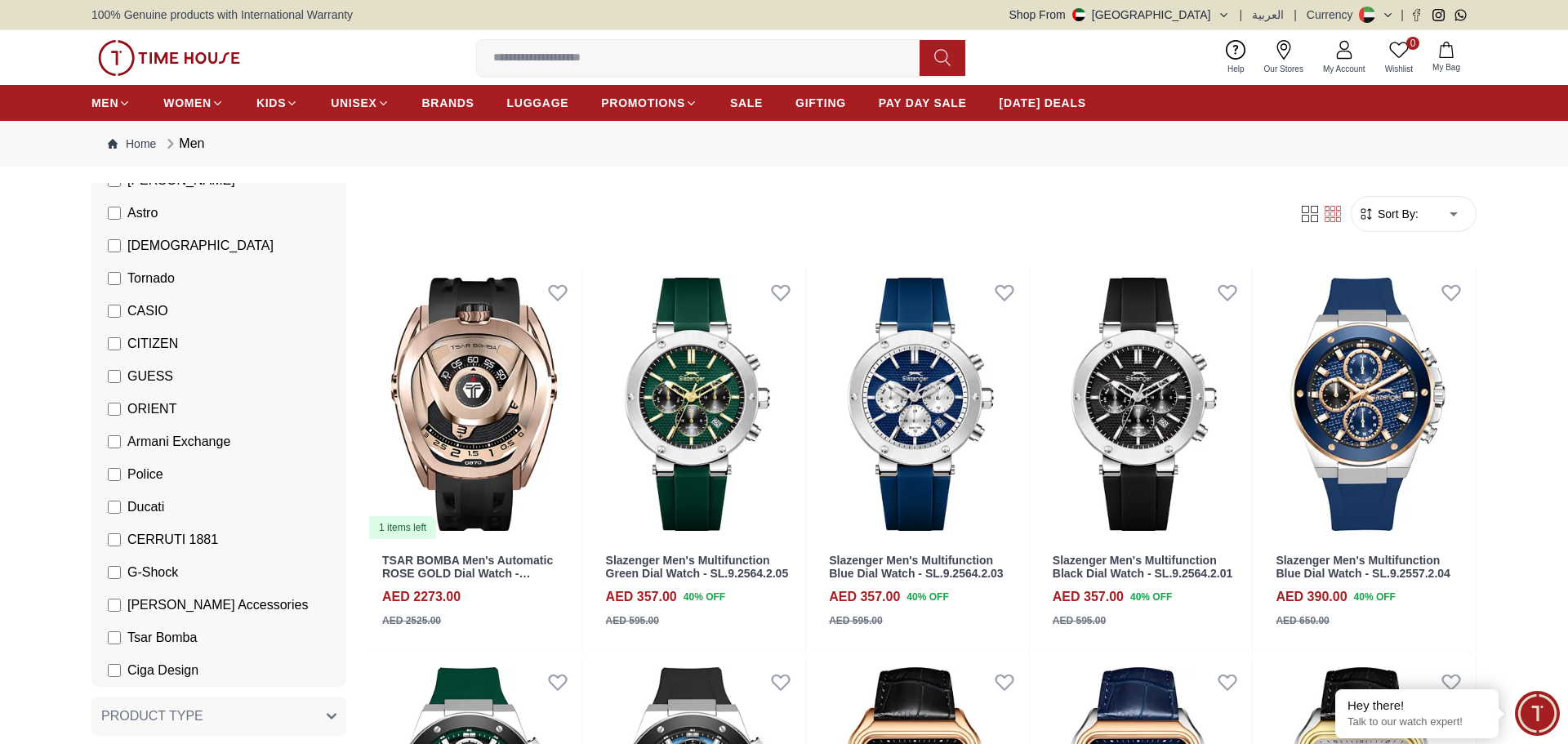
scroll to position [326, 0]
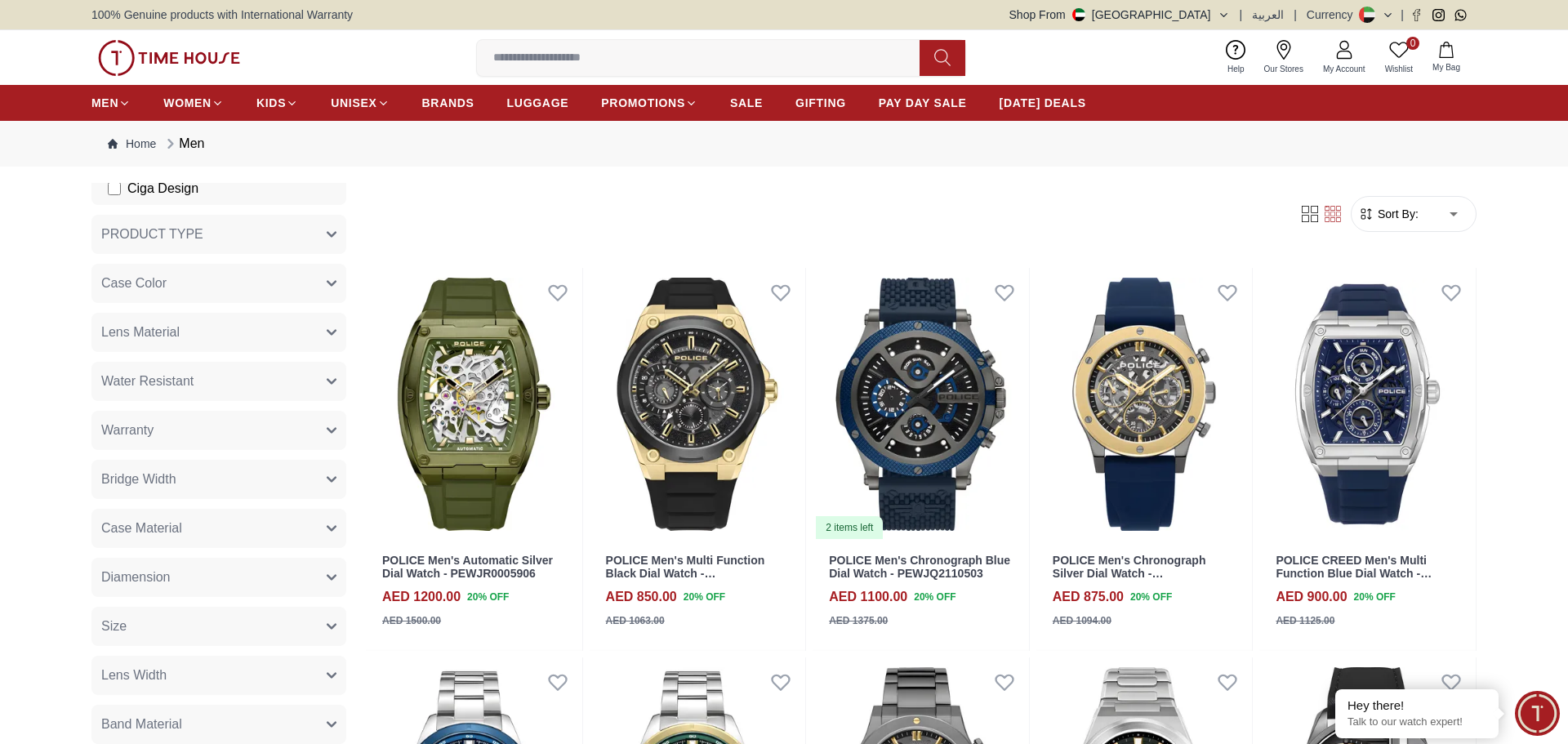
scroll to position [817, 0]
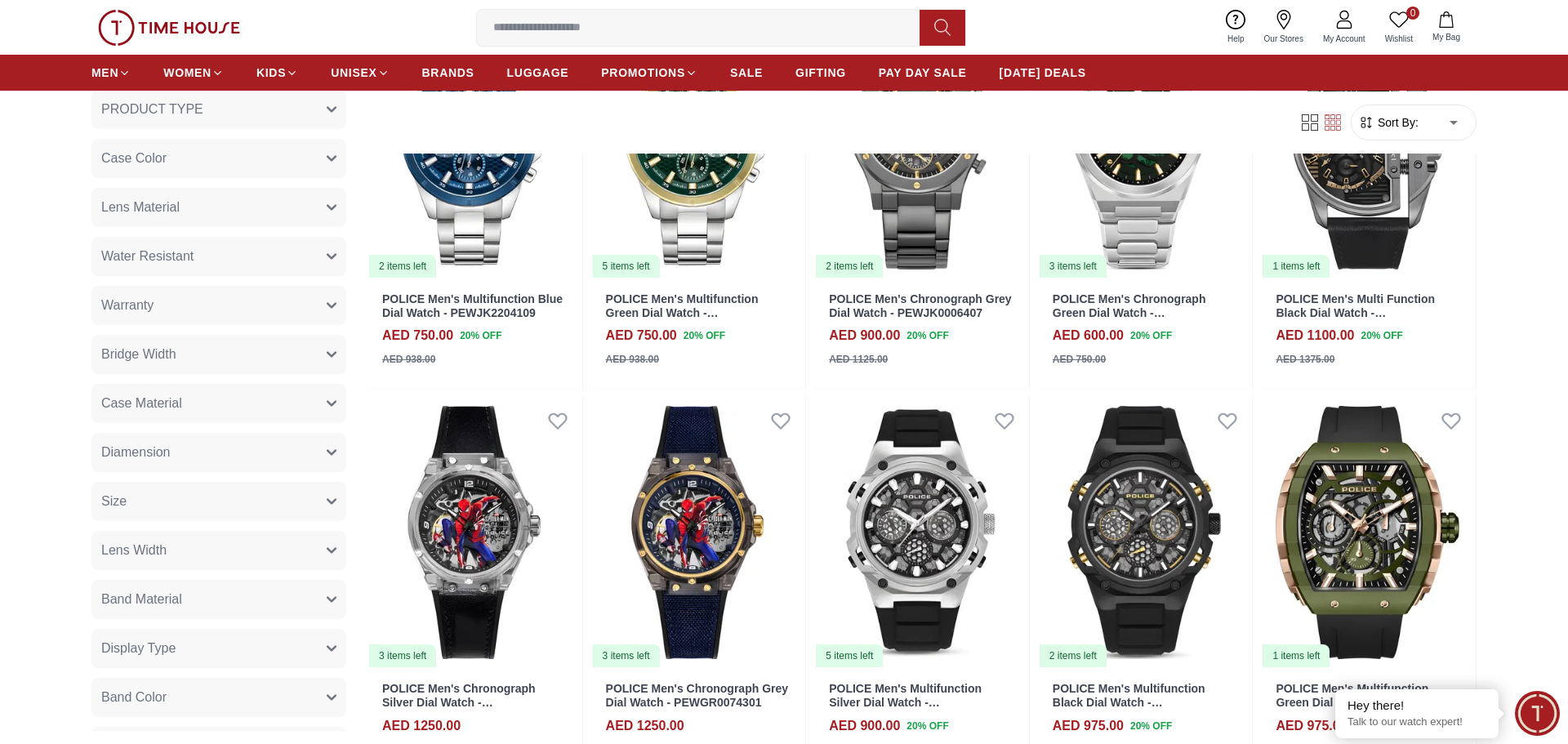
scroll to position [686, 0]
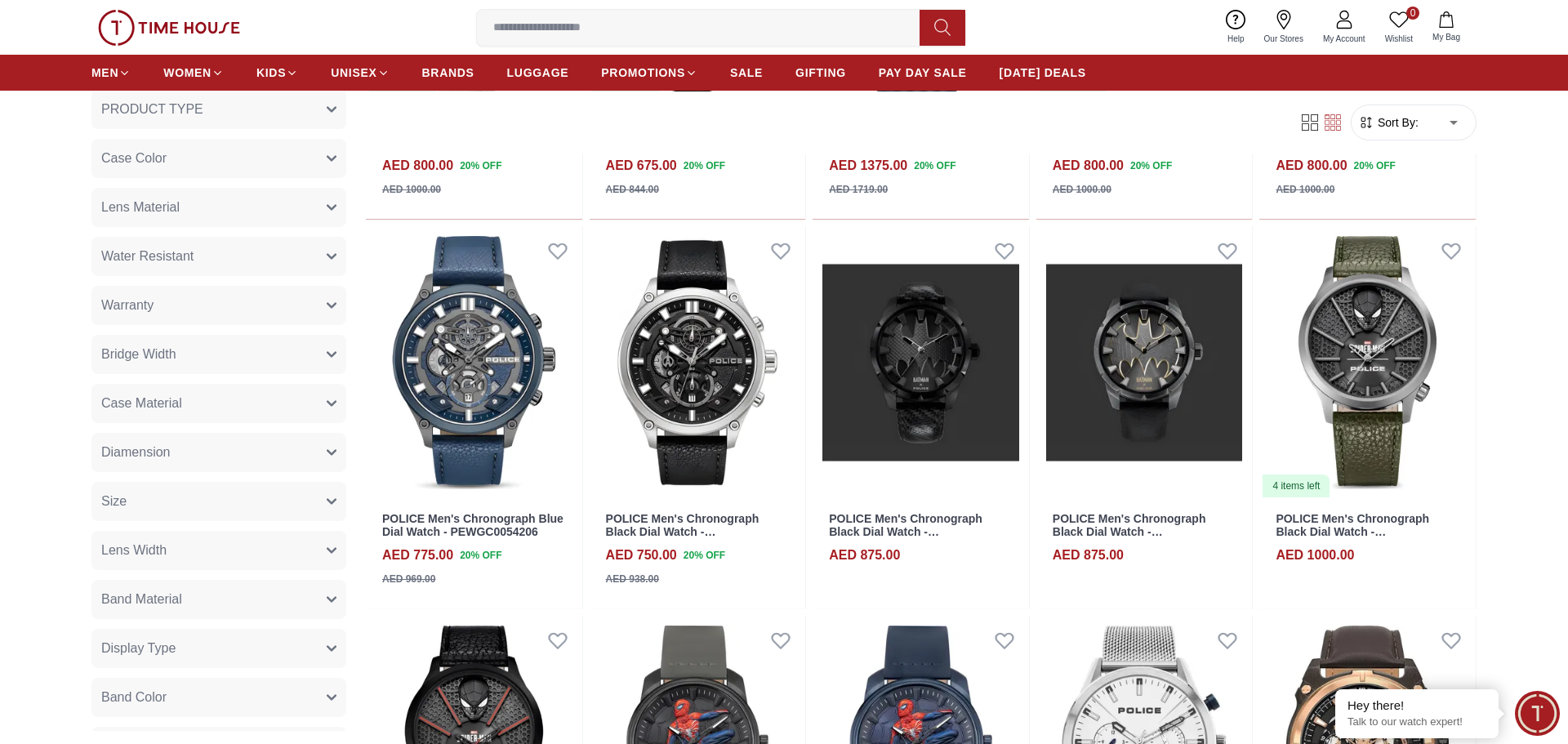
scroll to position [2384, 0]
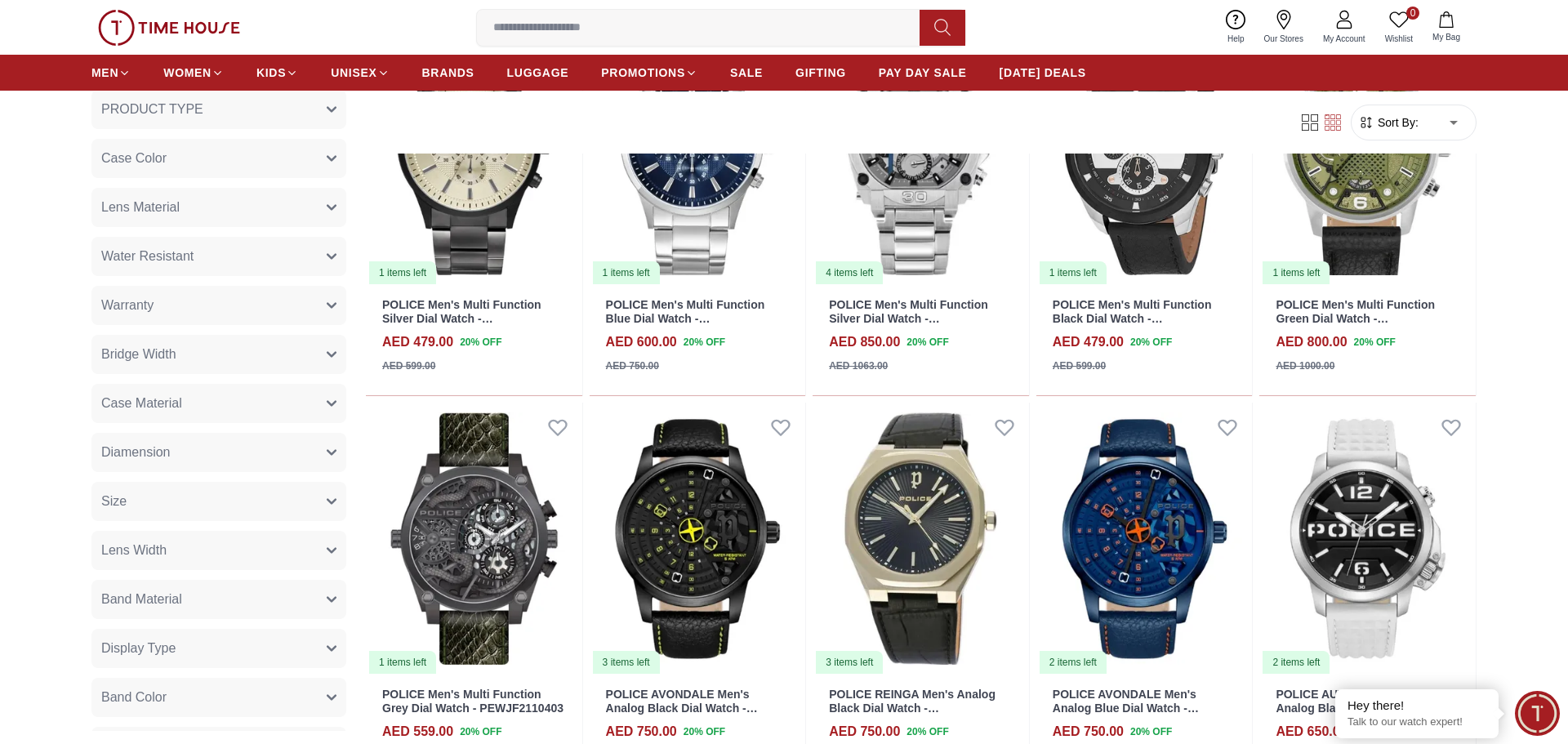
scroll to position [3788, 0]
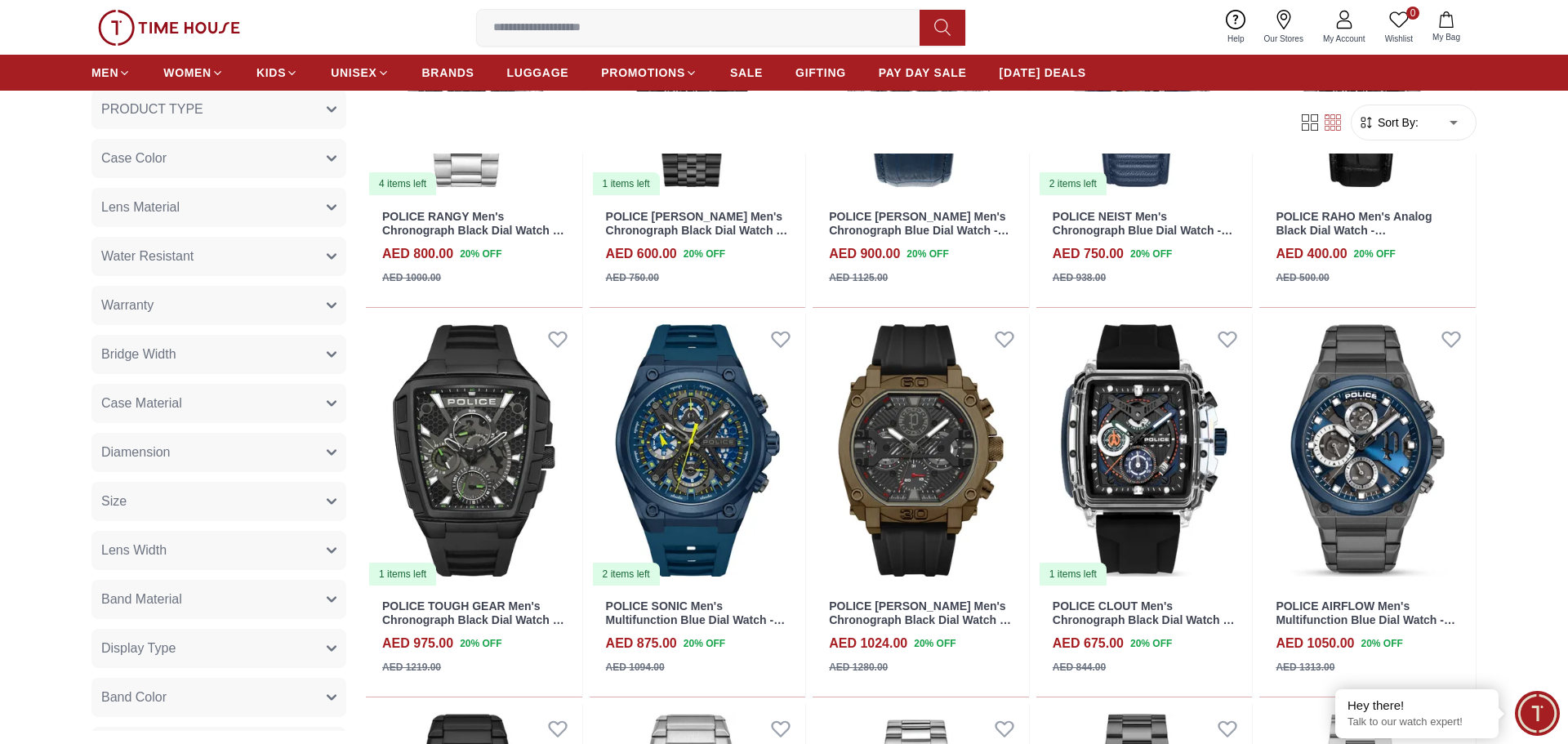
scroll to position [5421, 0]
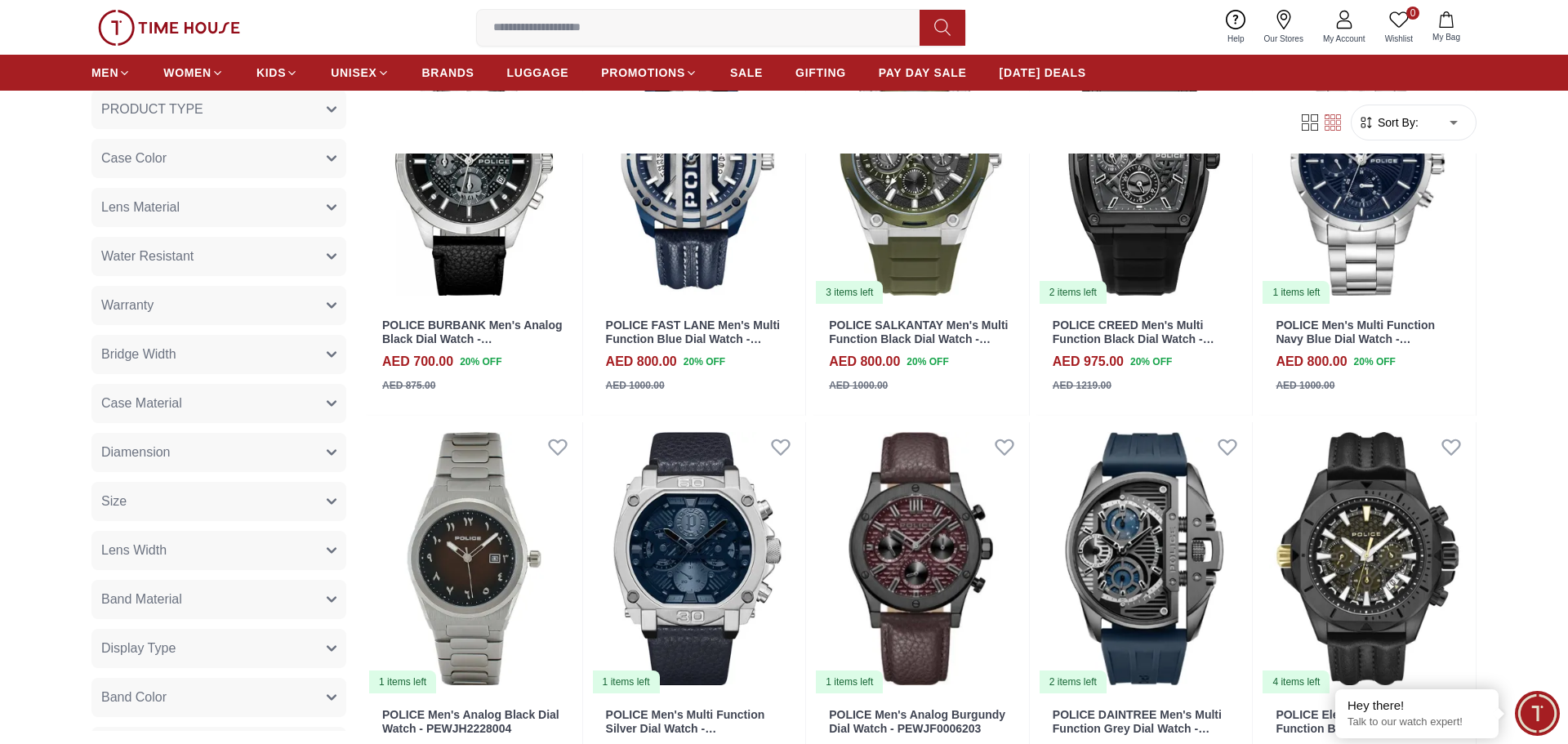
scroll to position [7282, 0]
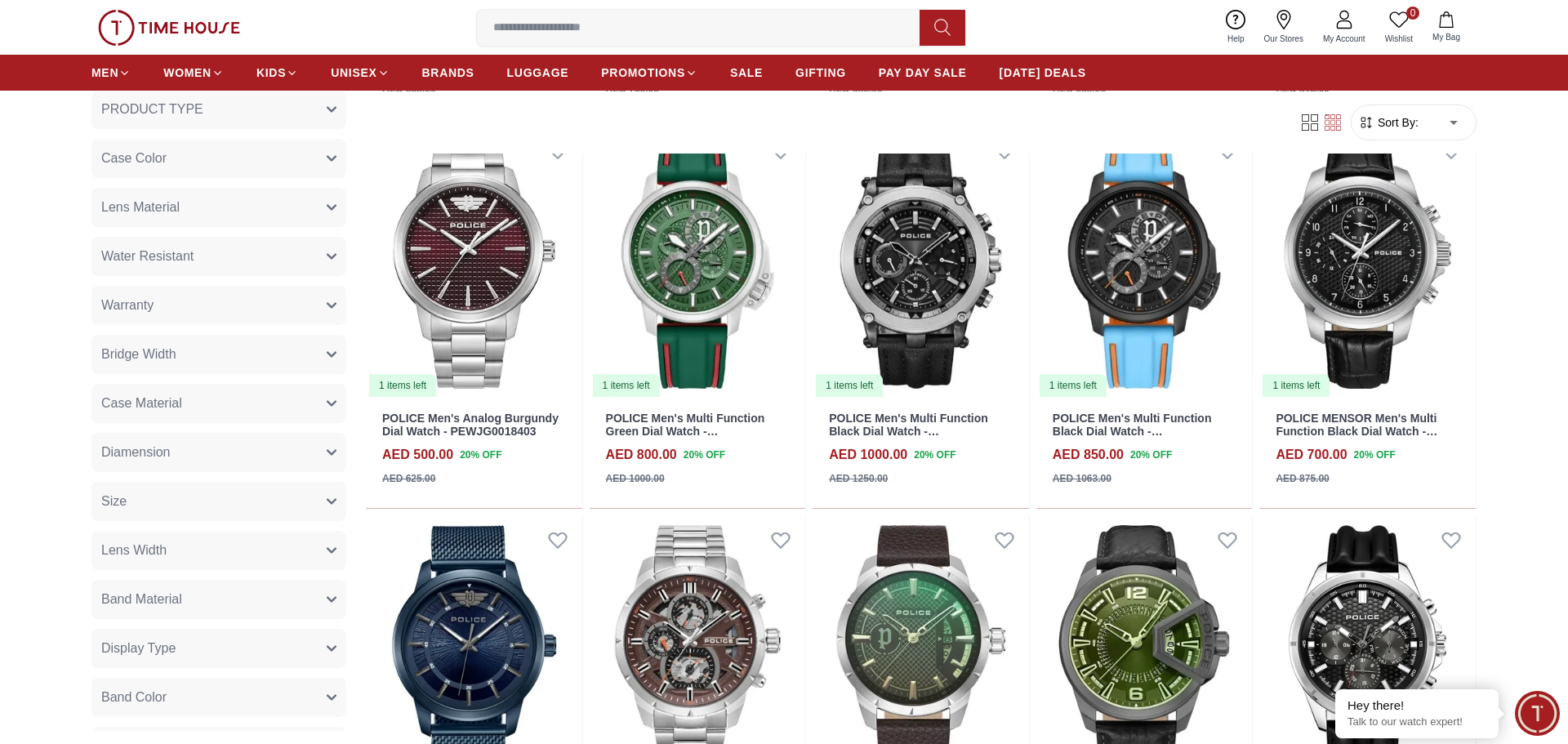
scroll to position [8878, 0]
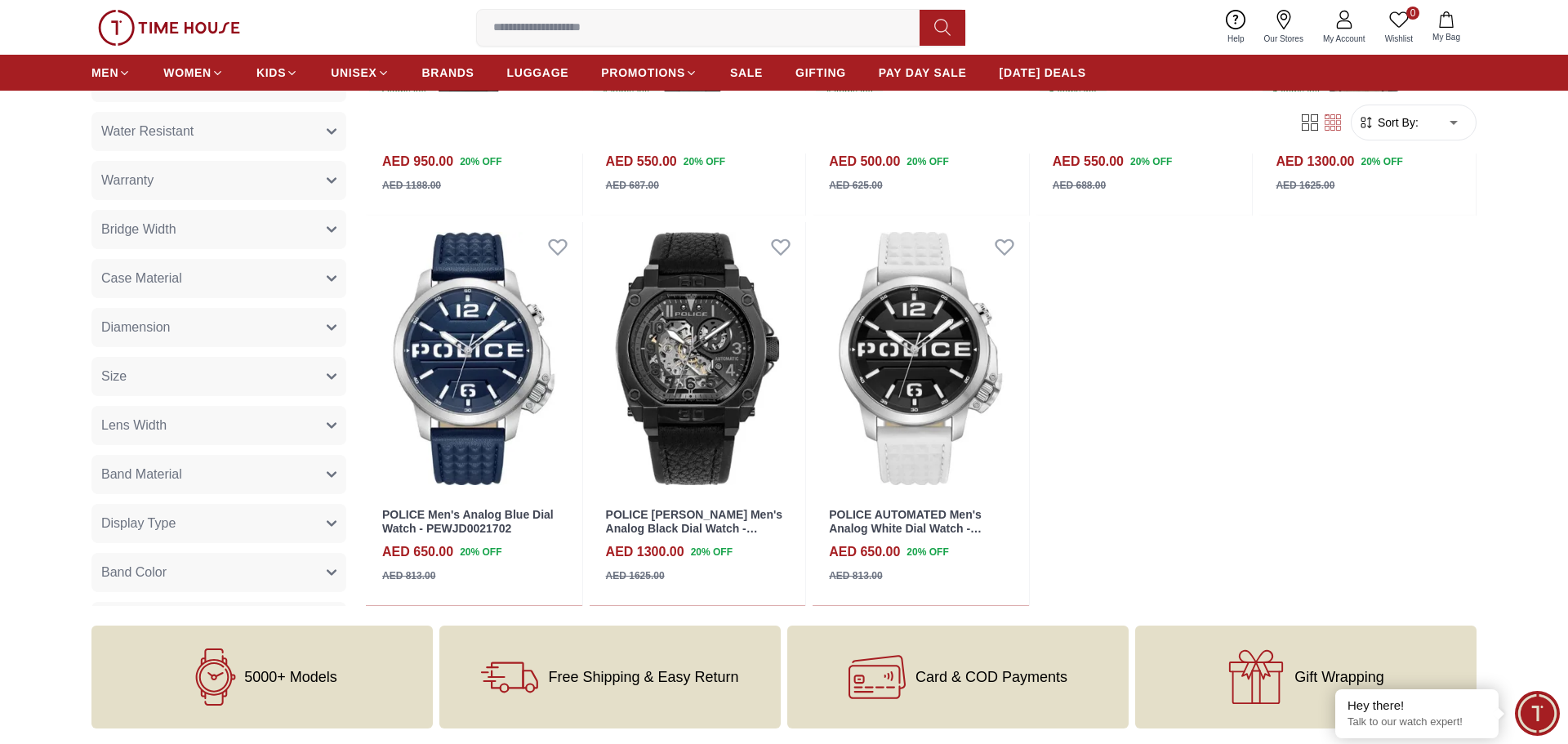
scroll to position [9797, 0]
